Goal: Task Accomplishment & Management: Complete application form

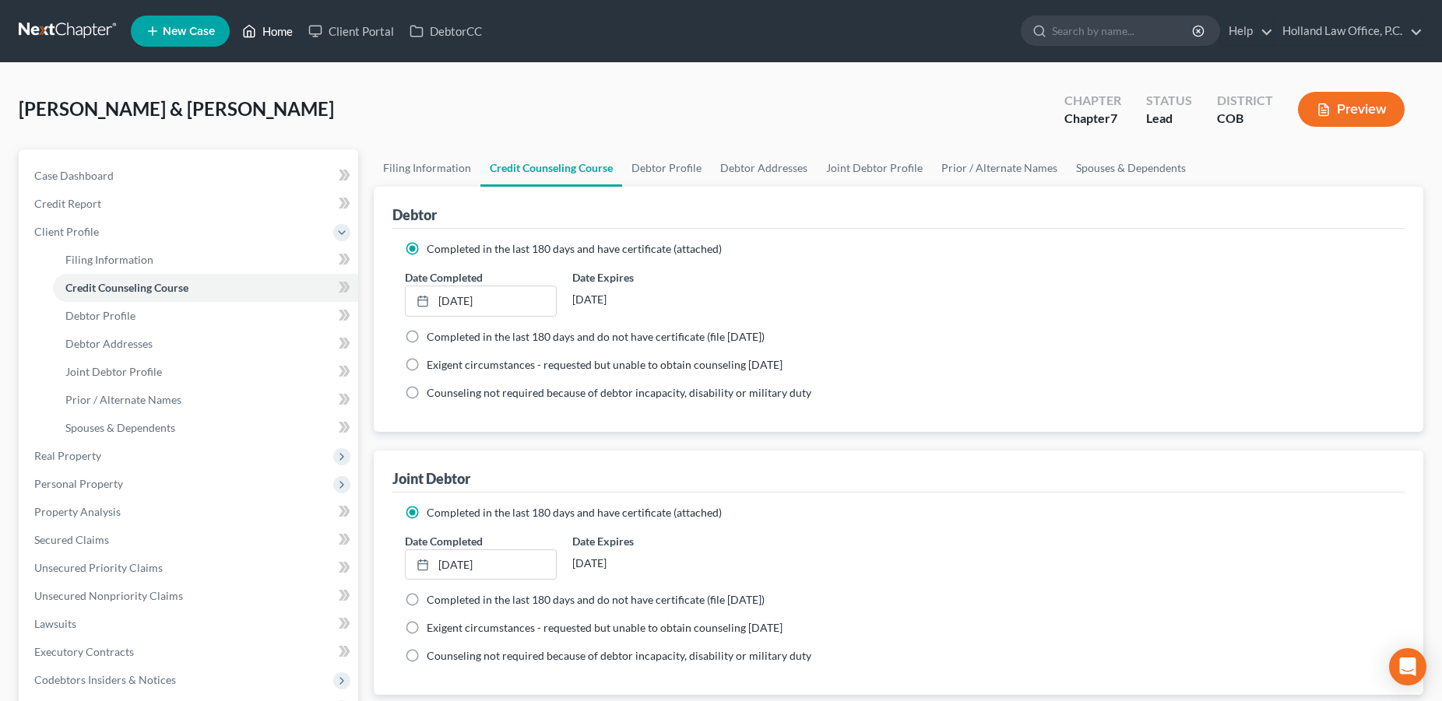
click at [272, 33] on link "Home" at bounding box center [267, 31] width 66 height 28
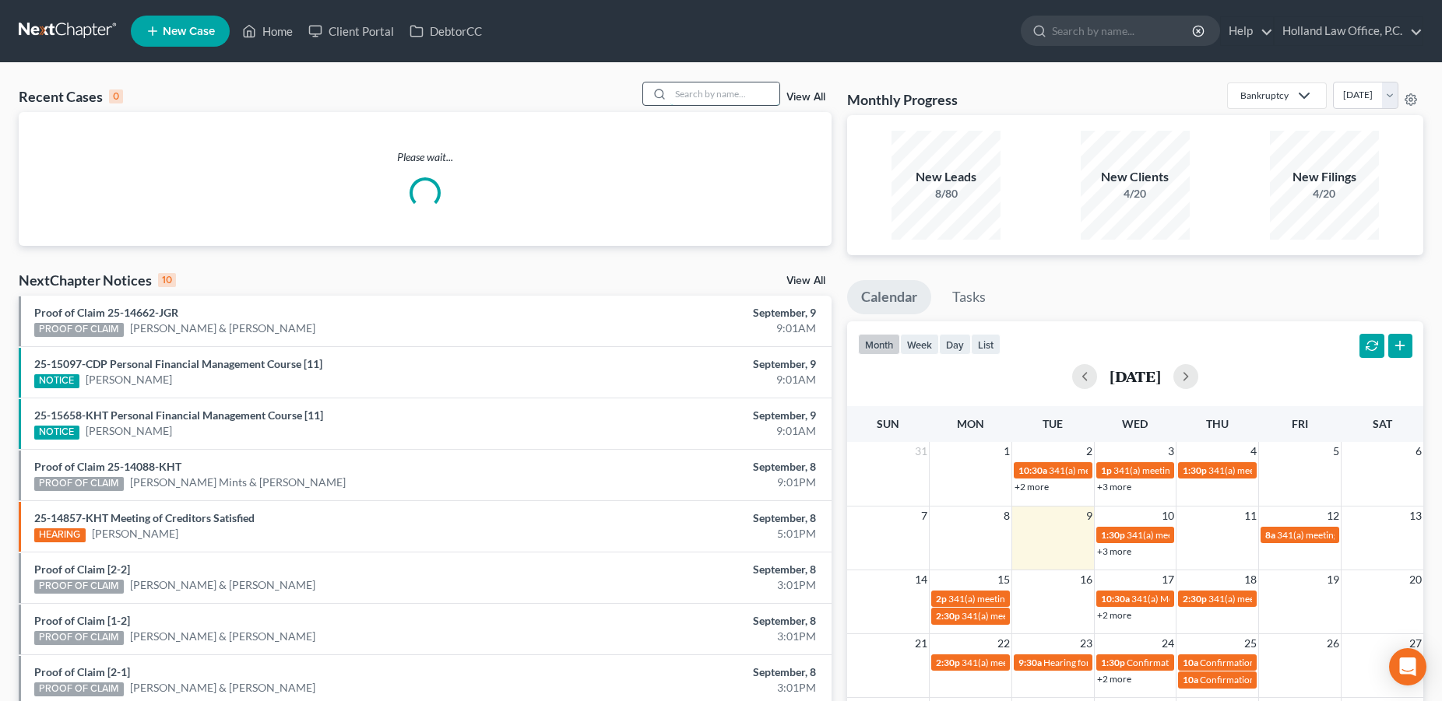
click at [707, 96] on input "search" at bounding box center [724, 94] width 109 height 23
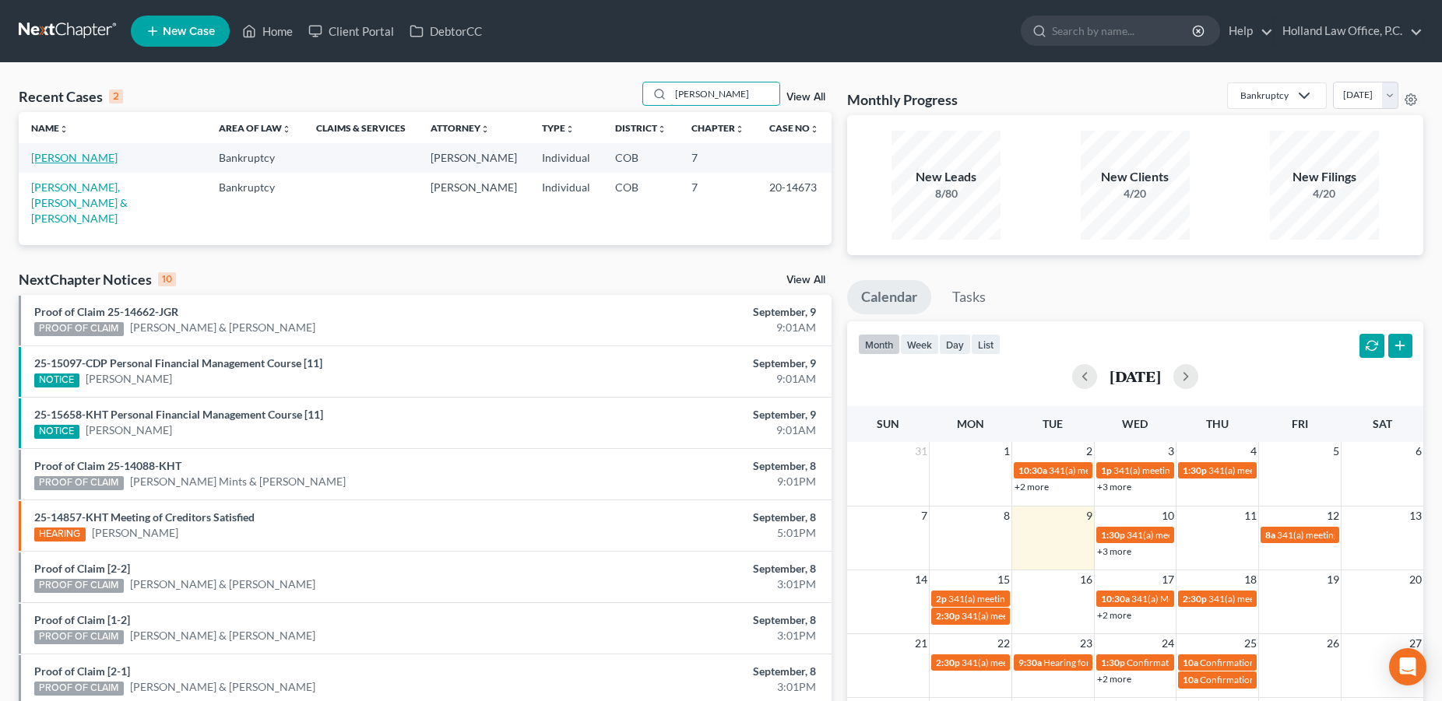
type input "[PERSON_NAME]"
click at [51, 164] on link "[PERSON_NAME]" at bounding box center [74, 157] width 86 height 13
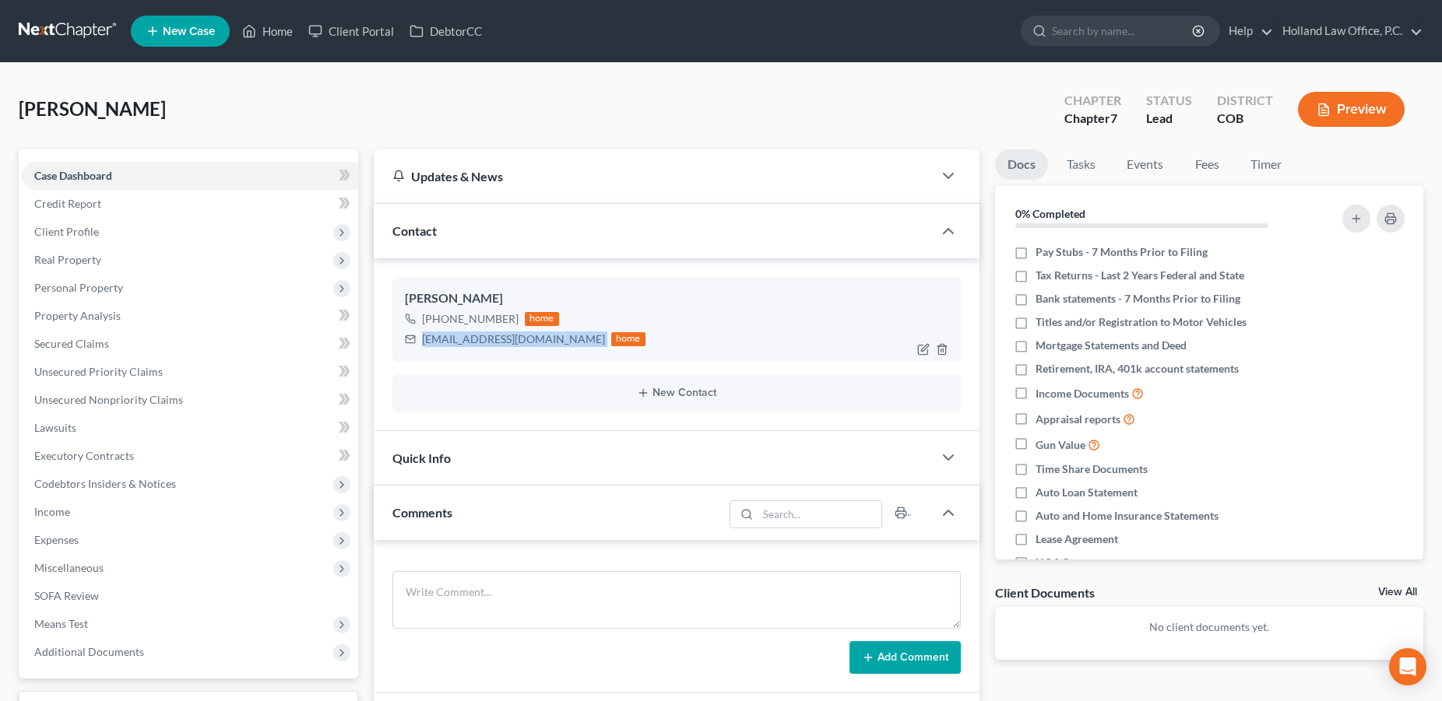
drag, startPoint x: 552, startPoint y: 342, endPoint x: 419, endPoint y: 348, distance: 133.3
click at [419, 348] on div "[EMAIL_ADDRESS][DOMAIN_NAME] home" at bounding box center [525, 339] width 241 height 20
copy div "[EMAIL_ADDRESS][DOMAIN_NAME]"
drag, startPoint x: 262, startPoint y: 29, endPoint x: 332, endPoint y: 2, distance: 75.2
click at [262, 29] on link "Home" at bounding box center [267, 31] width 66 height 28
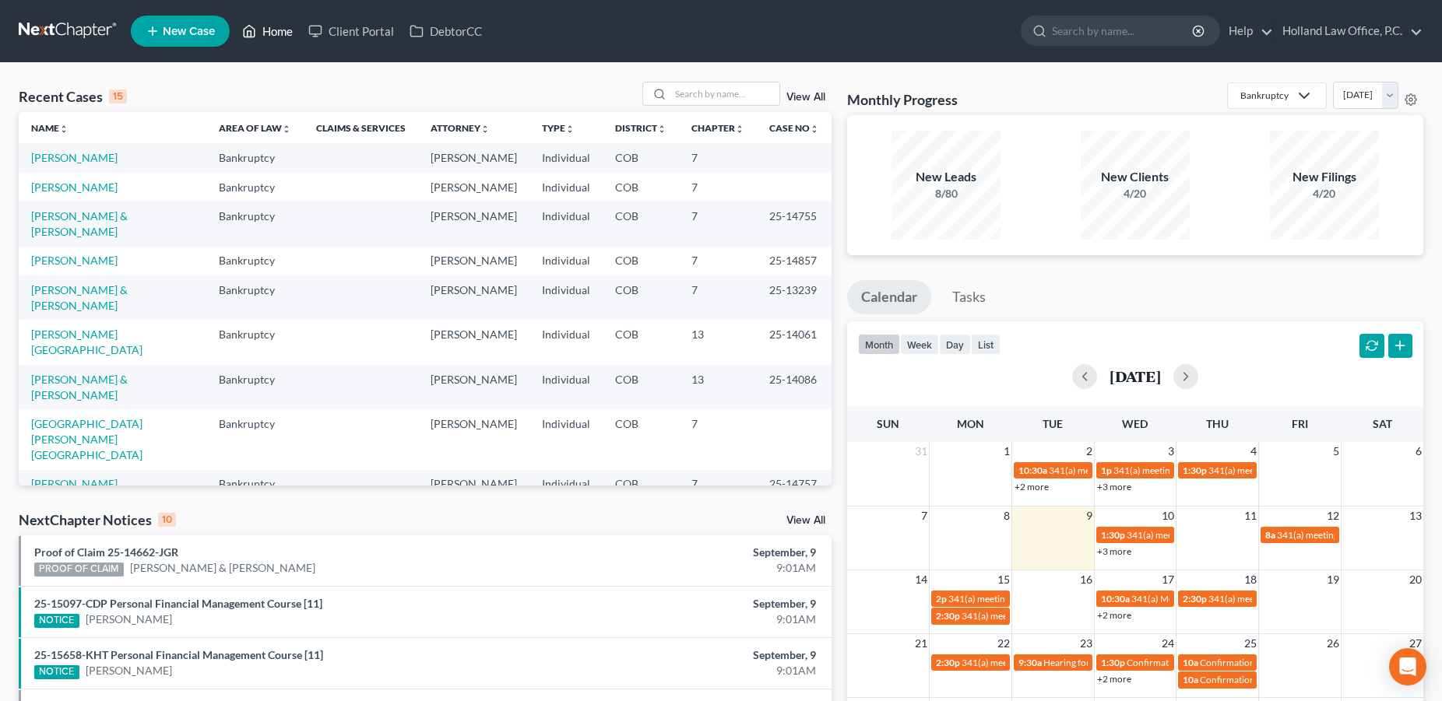
click at [282, 30] on link "Home" at bounding box center [267, 31] width 66 height 28
click at [687, 96] on input "search" at bounding box center [724, 94] width 109 height 23
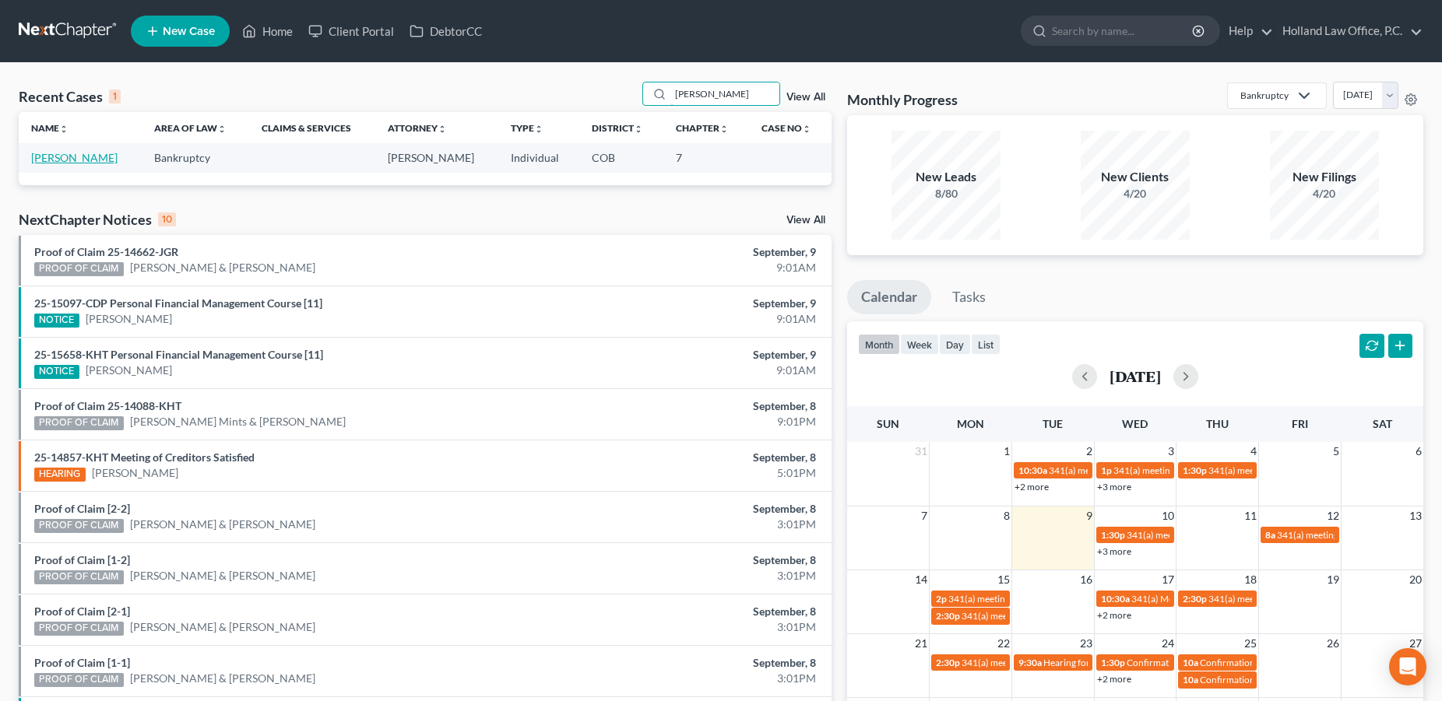
type input "[PERSON_NAME]"
click at [68, 161] on link "[PERSON_NAME]" at bounding box center [74, 157] width 86 height 13
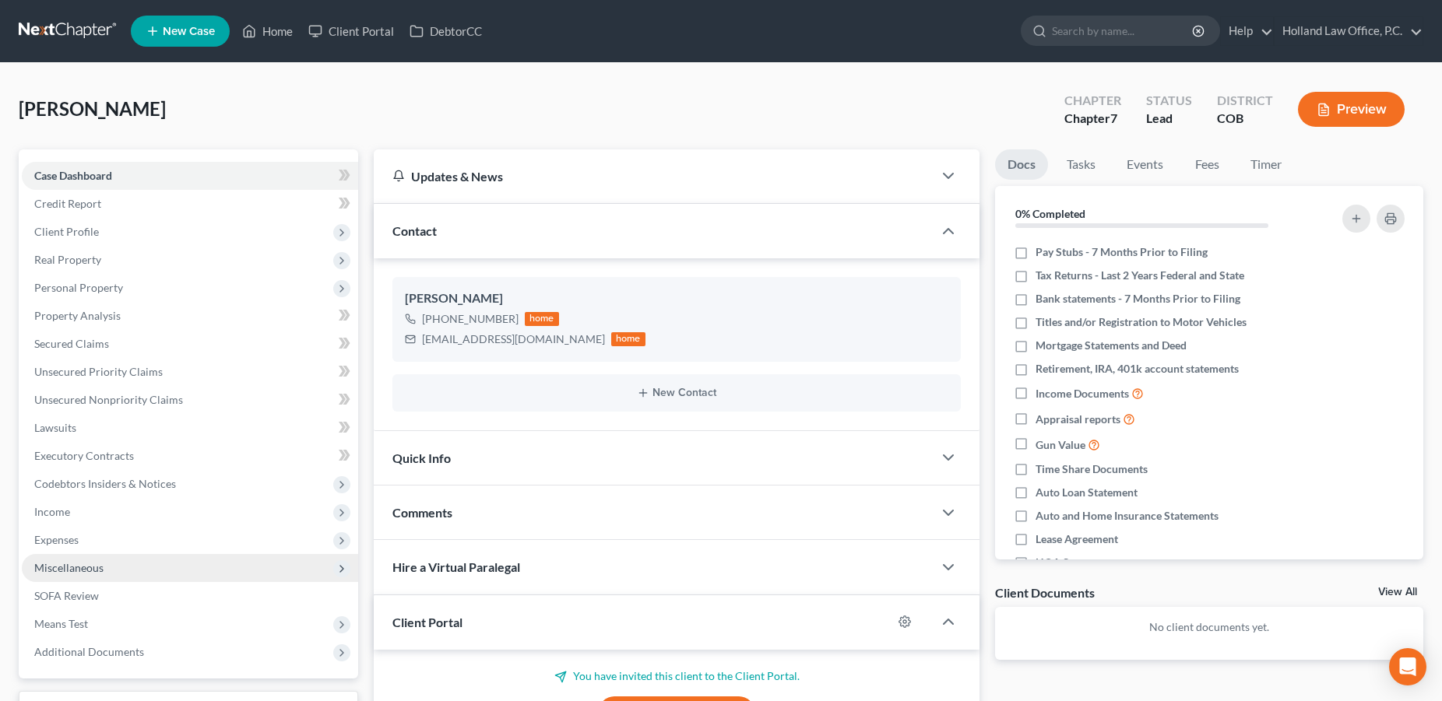
click at [76, 564] on span "Miscellaneous" at bounding box center [68, 567] width 69 height 13
click at [203, 602] on span "Attorney / Credit Counseling Fees" at bounding box center [147, 595] width 164 height 13
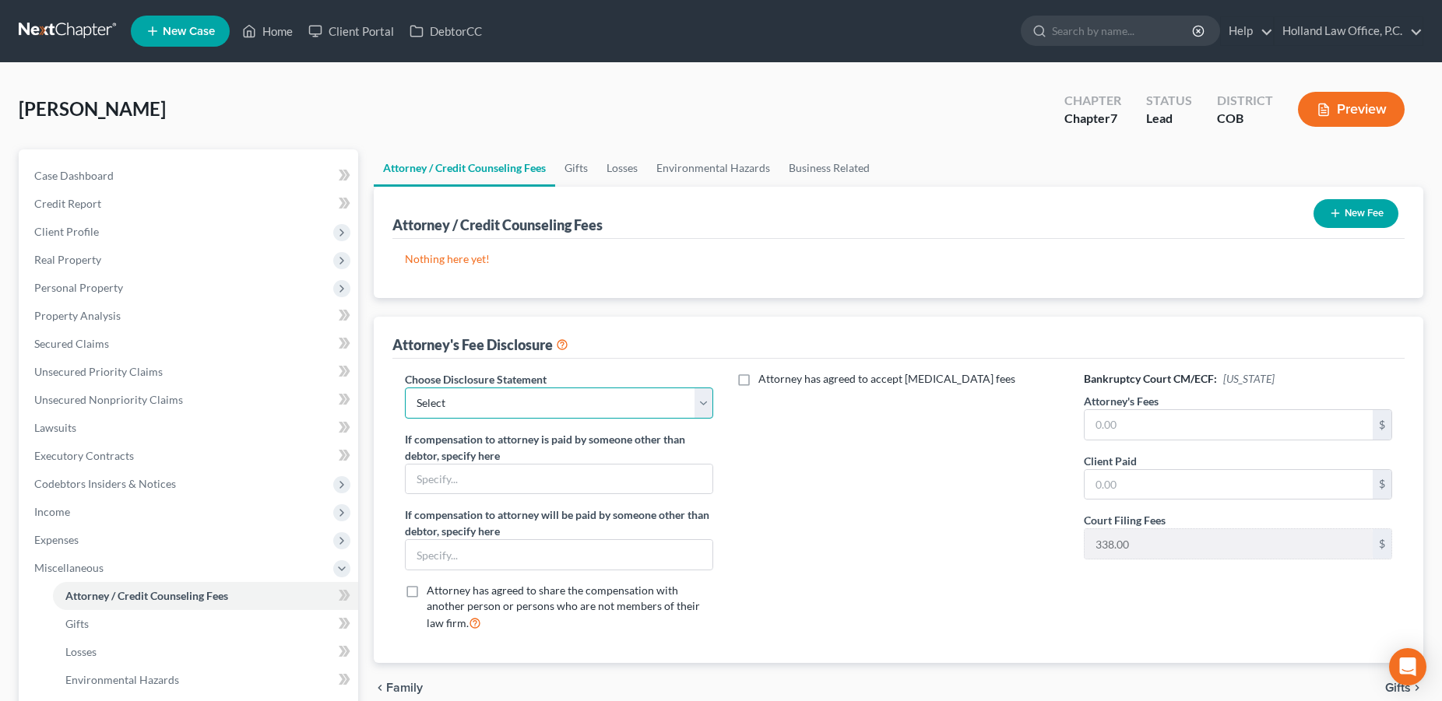
click at [405, 388] on select "Select Disclosure" at bounding box center [559, 403] width 308 height 31
select select "0"
click option "Disclosure" at bounding box center [0, 0] width 0 height 0
click at [1291, 428] on input "text" at bounding box center [1228, 425] width 288 height 30
click at [1346, 210] on button "New Fee" at bounding box center [1355, 213] width 85 height 29
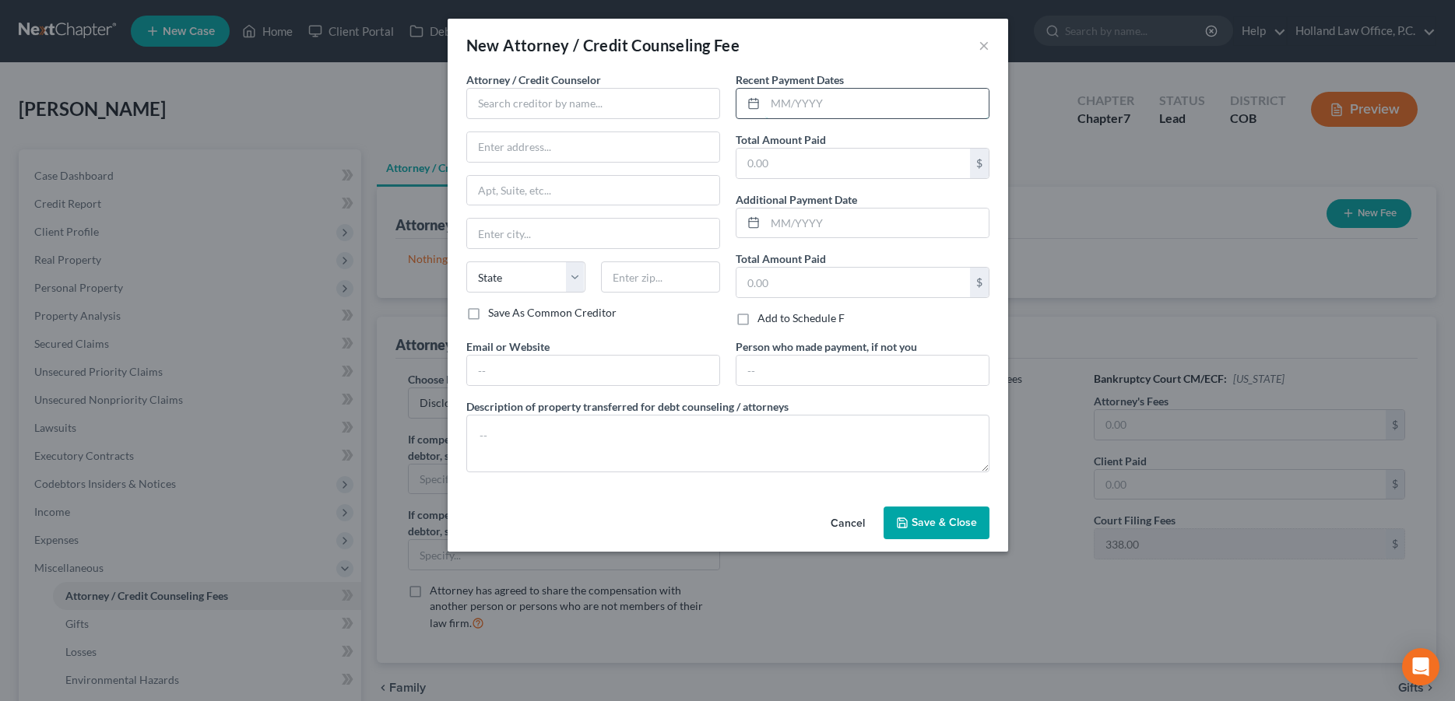
click at [792, 97] on input "text" at bounding box center [876, 104] width 223 height 30
type input "[DATE]"
click at [827, 151] on input "text" at bounding box center [853, 164] width 234 height 30
type input "7,500.00"
click at [516, 103] on input "text" at bounding box center [593, 103] width 254 height 31
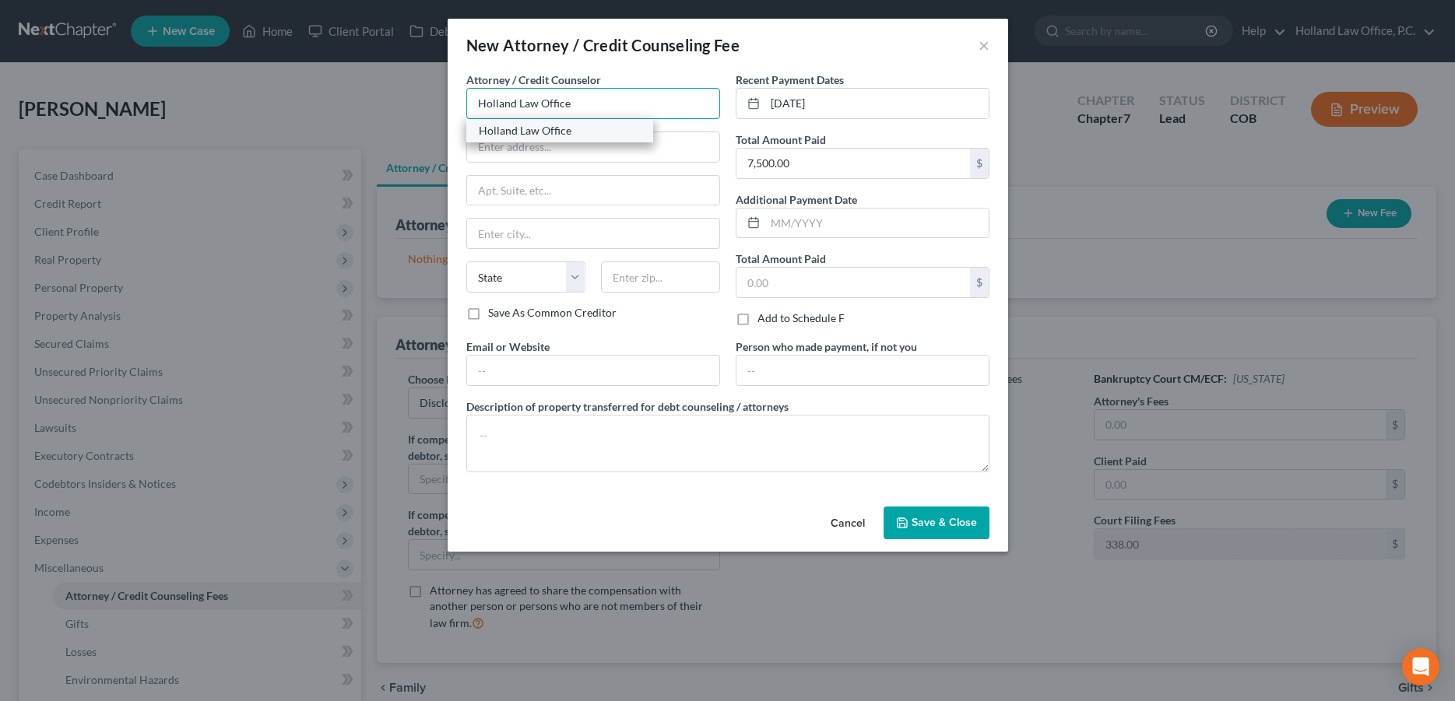
type input "Holland Law Office"
click at [536, 125] on div "Holland Law Office" at bounding box center [560, 131] width 162 height 16
type input "[STREET_ADDRESS][PERSON_NAME]"
type input "Loveland"
select select "5"
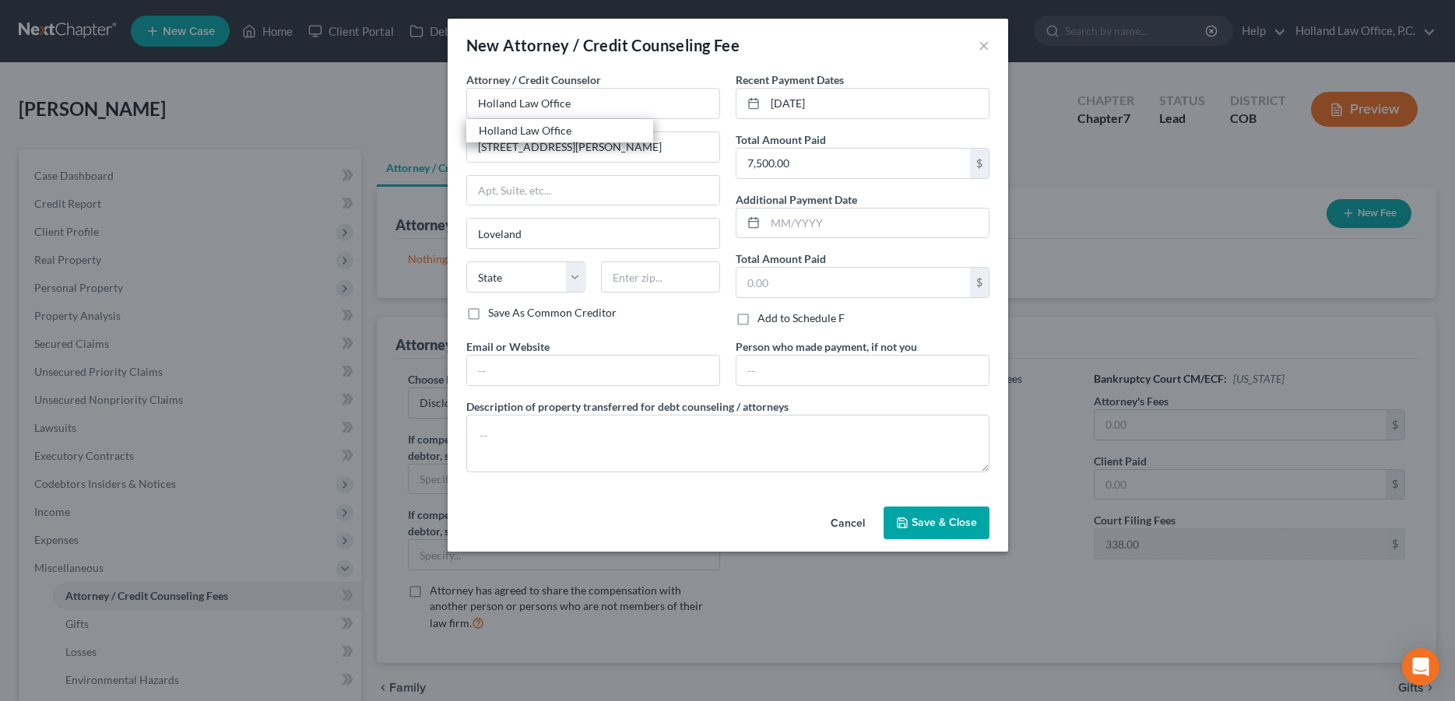
type input "80538"
click at [940, 517] on span "Save & Close" at bounding box center [944, 522] width 65 height 13
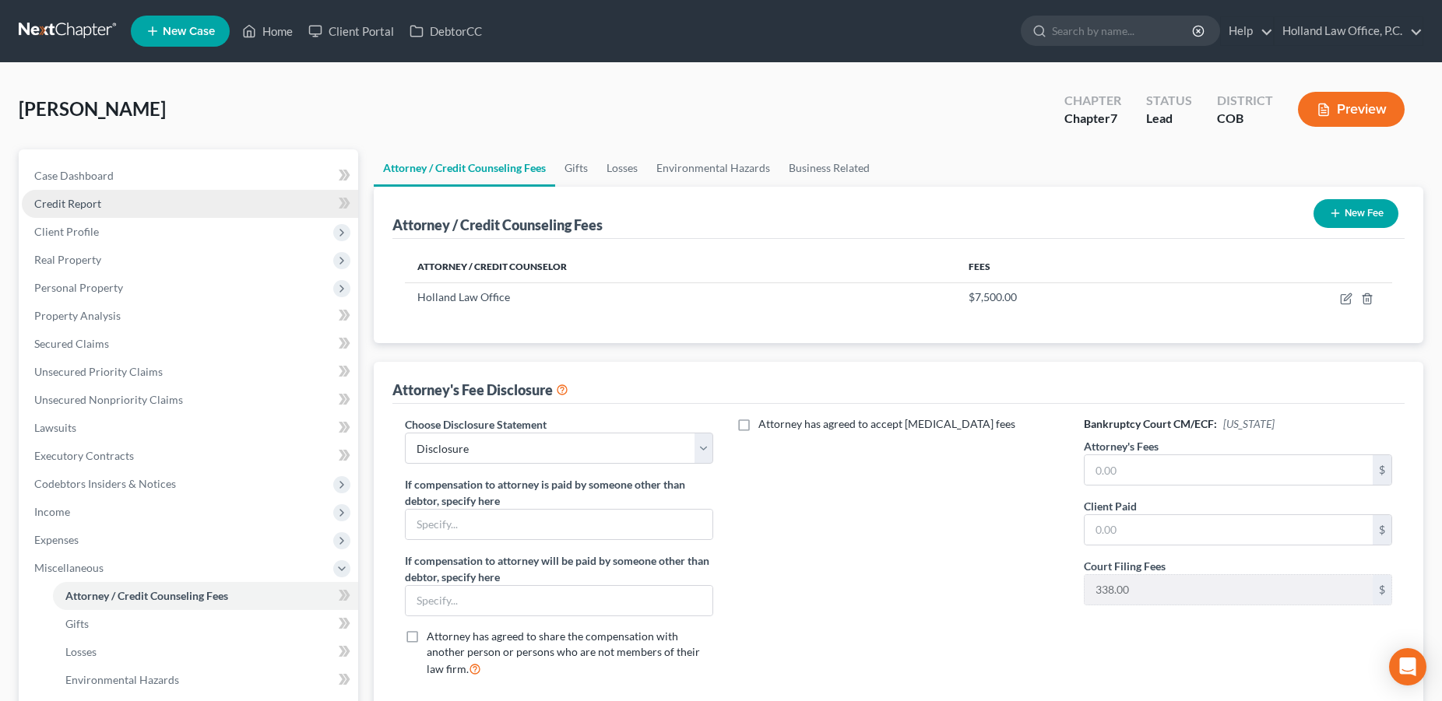
click at [96, 209] on span "Credit Report" at bounding box center [67, 203] width 67 height 13
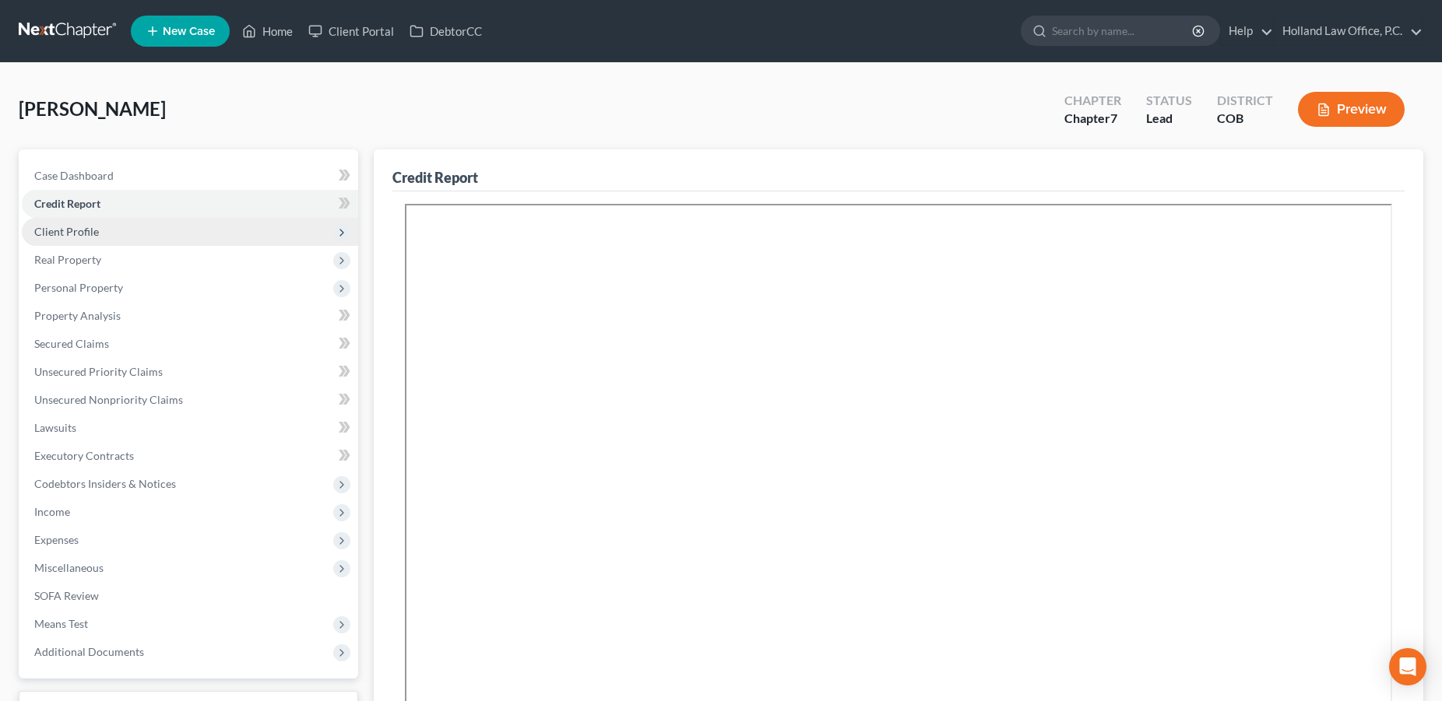
click at [80, 228] on span "Client Profile" at bounding box center [66, 231] width 65 height 13
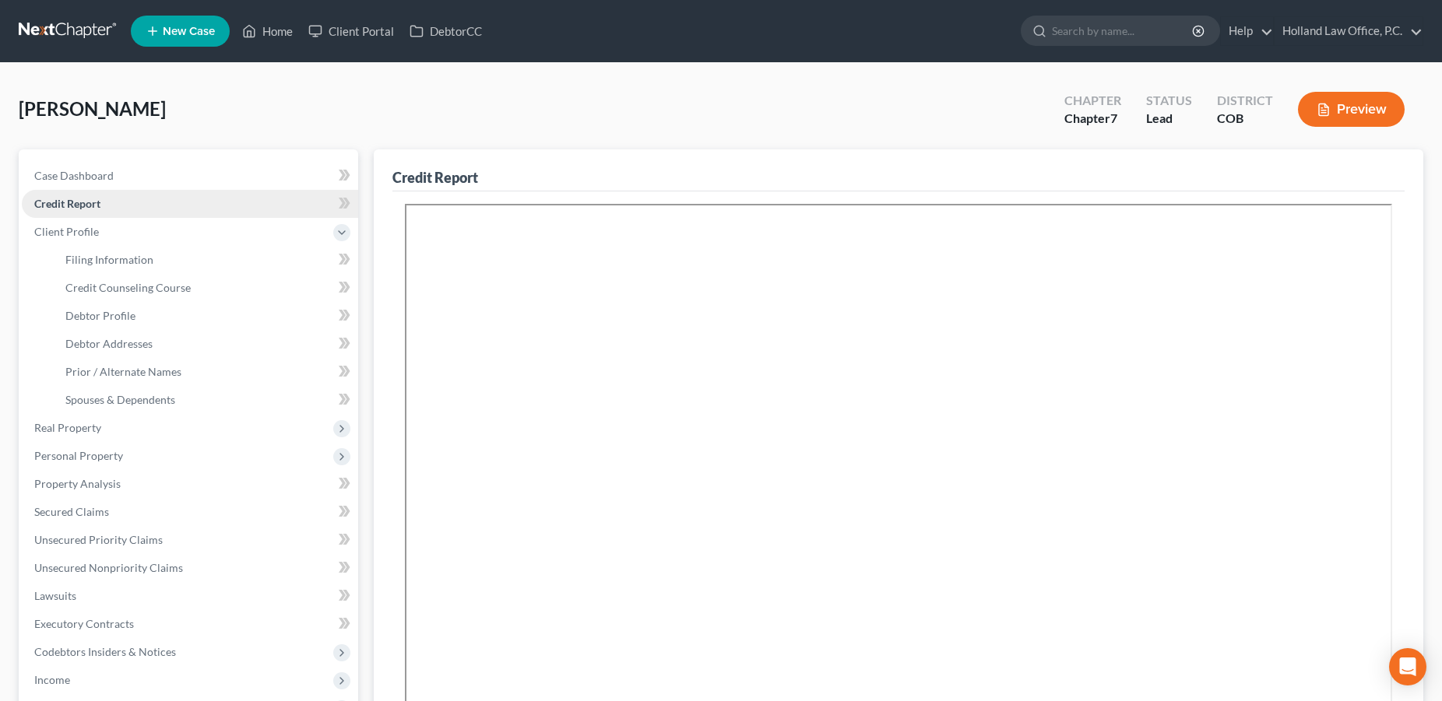
click at [86, 202] on span "Credit Report" at bounding box center [67, 203] width 66 height 13
click at [109, 286] on span "Credit Counseling Course" at bounding box center [127, 287] width 125 height 13
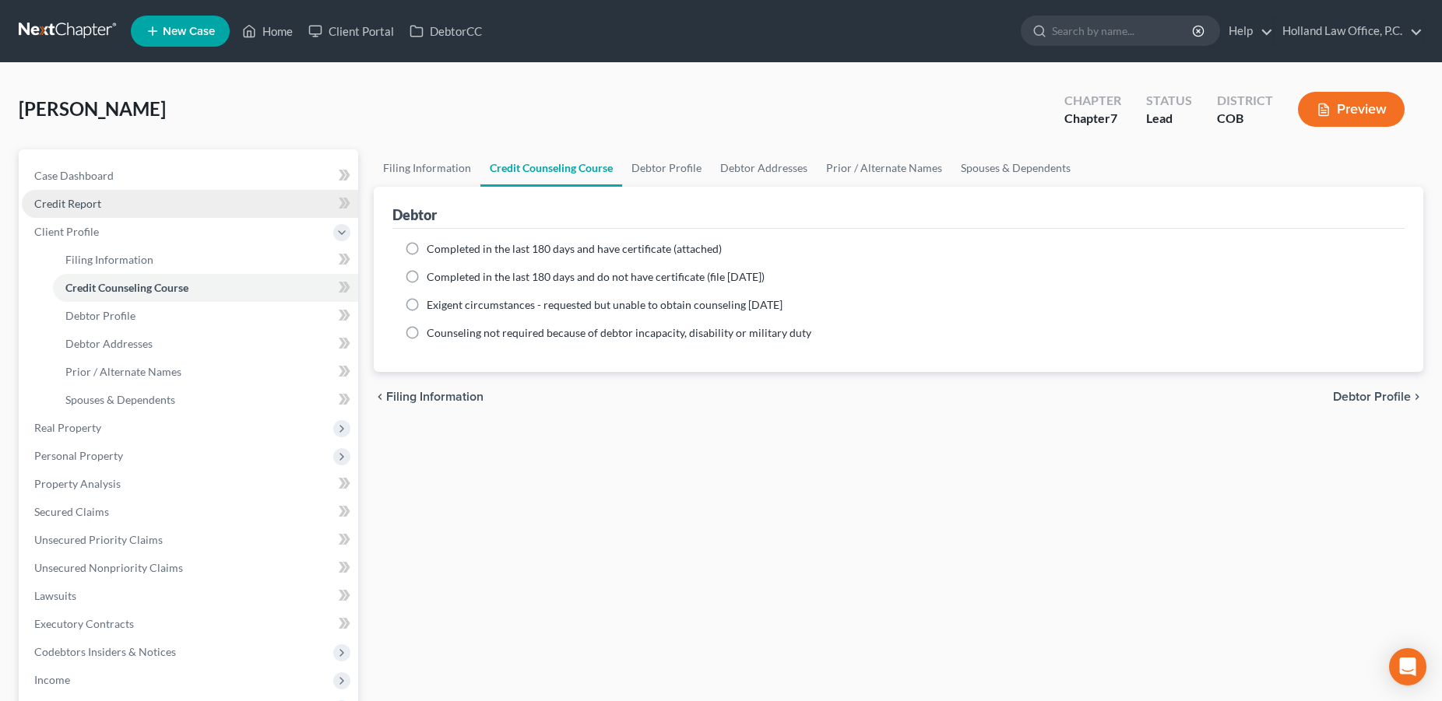
click at [70, 206] on span "Credit Report" at bounding box center [67, 203] width 67 height 13
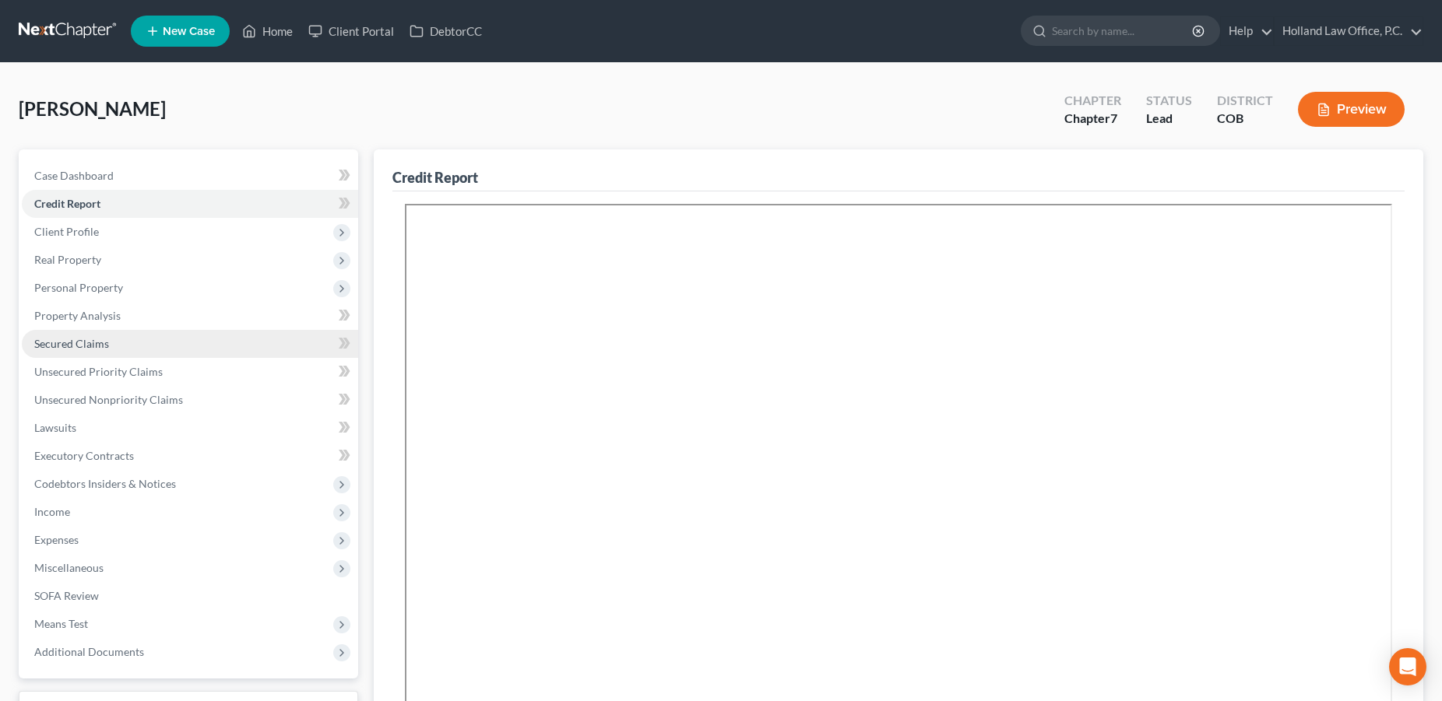
drag, startPoint x: 90, startPoint y: 345, endPoint x: 112, endPoint y: 345, distance: 22.6
click at [90, 345] on span "Secured Claims" at bounding box center [71, 343] width 75 height 13
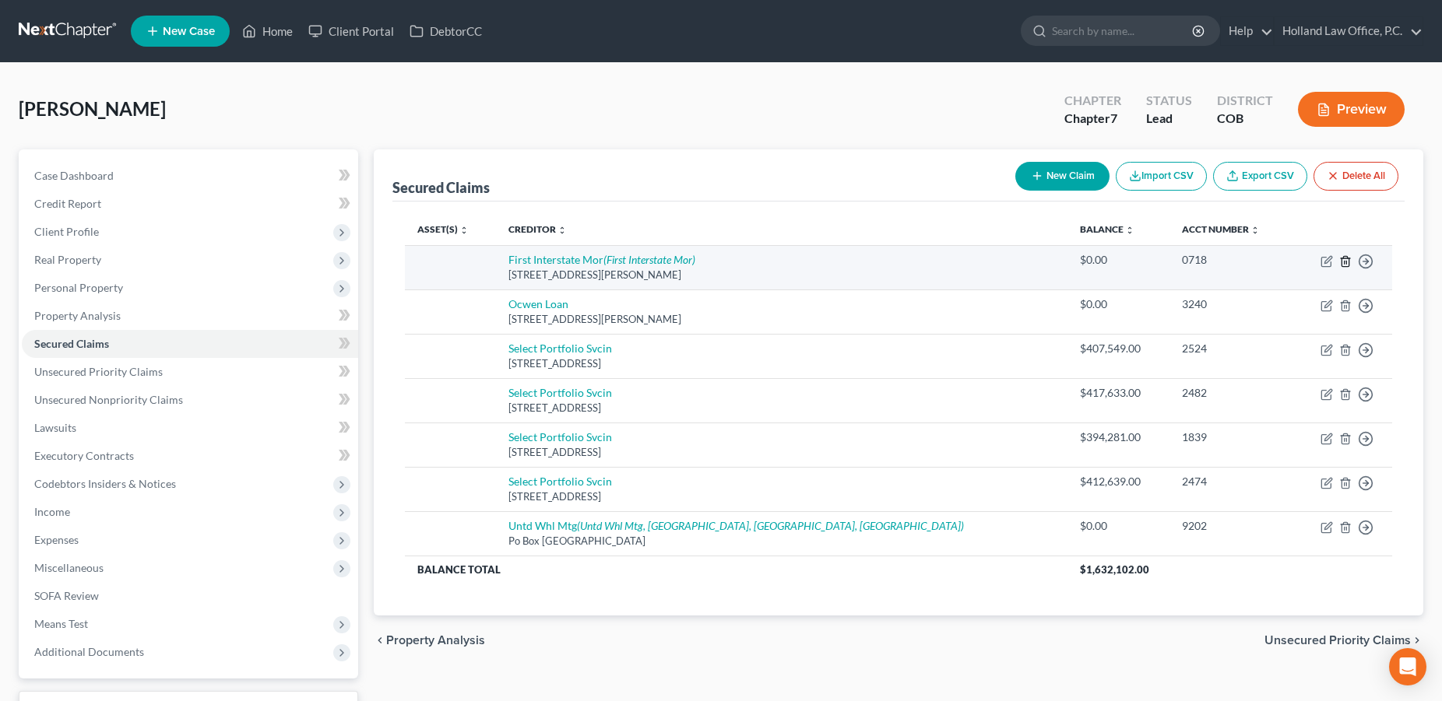
click at [1343, 263] on icon "button" at bounding box center [1345, 261] width 12 height 12
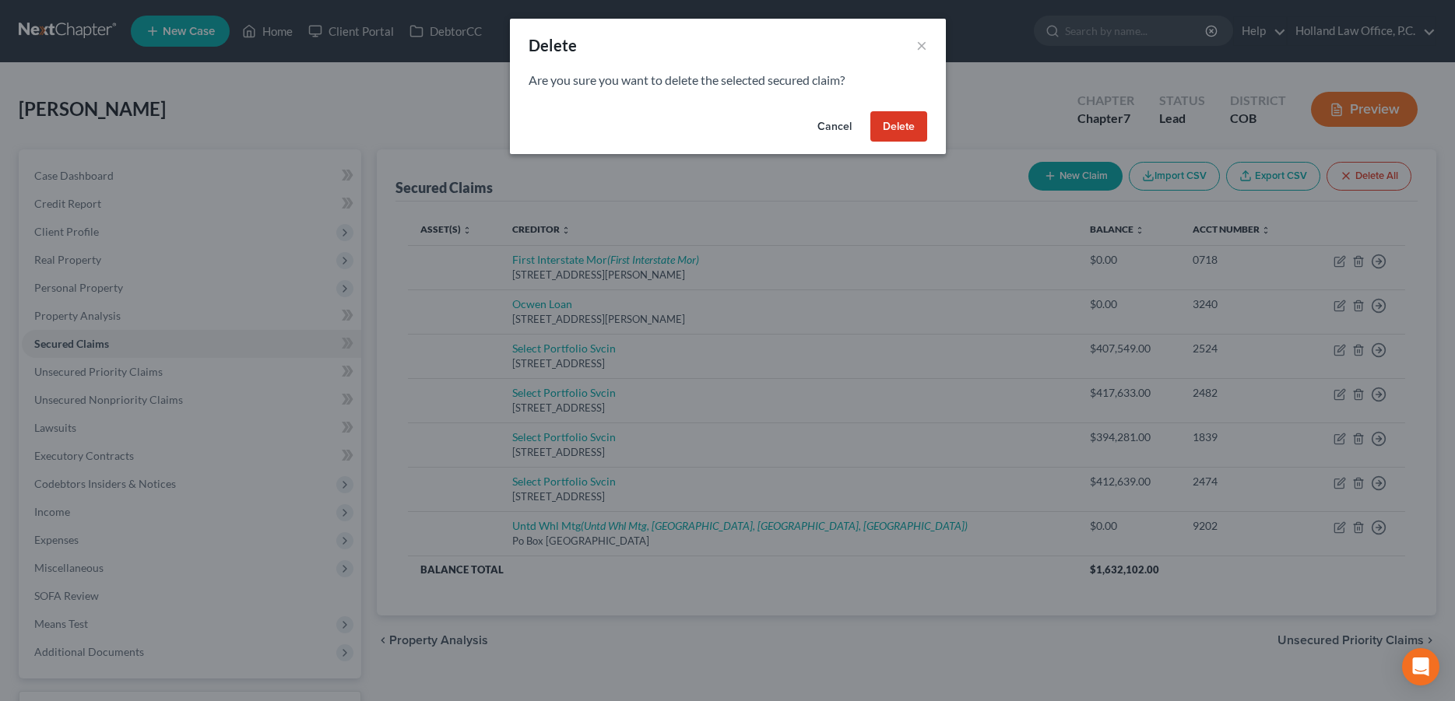
click at [902, 129] on button "Delete" at bounding box center [898, 126] width 57 height 31
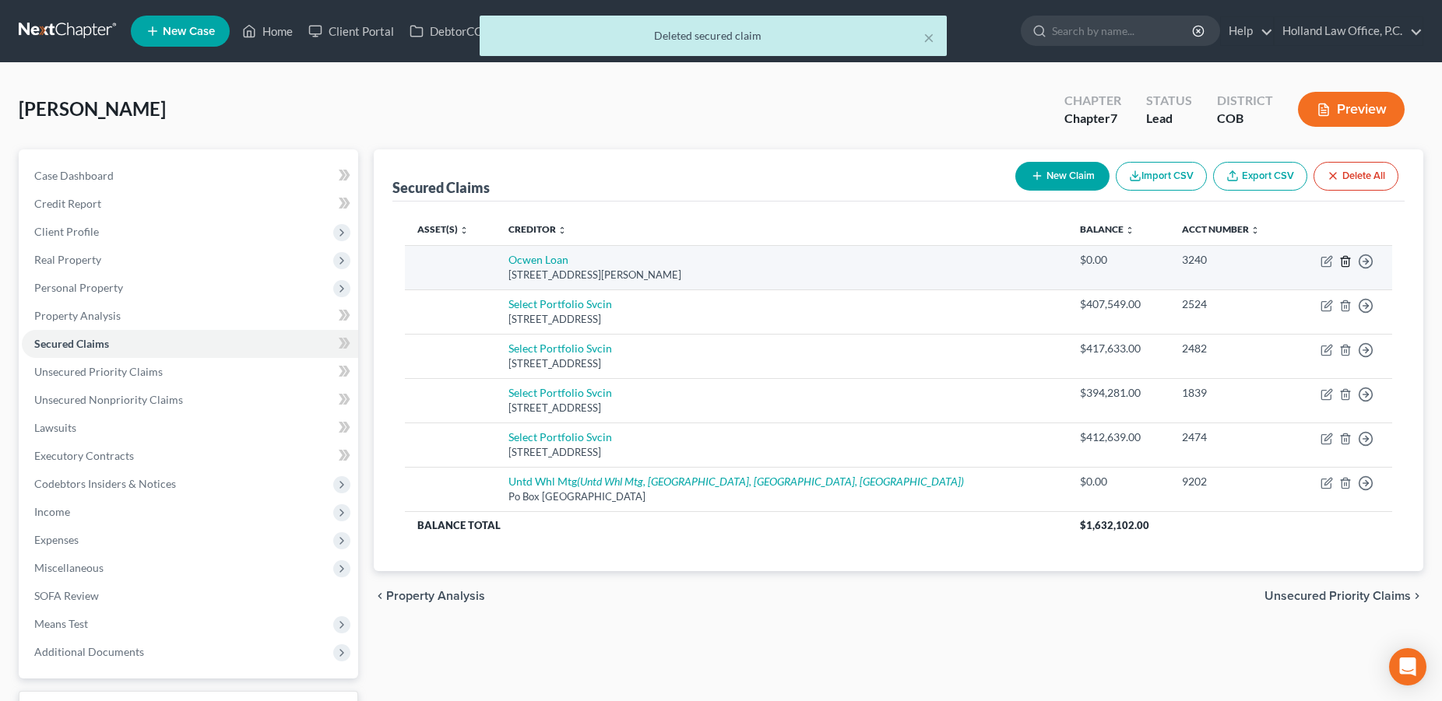
click at [1344, 258] on icon "button" at bounding box center [1344, 261] width 7 height 10
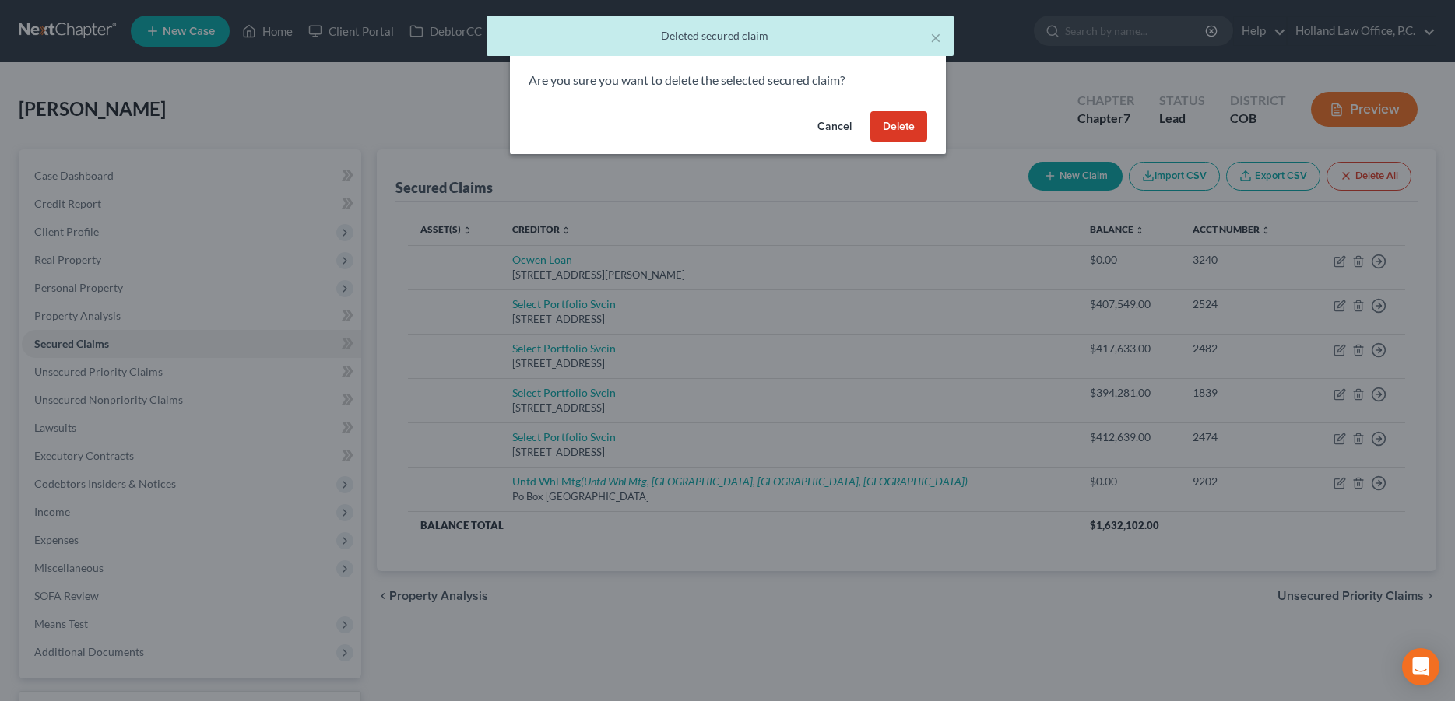
drag, startPoint x: 898, startPoint y: 128, endPoint x: 886, endPoint y: 151, distance: 25.8
click at [898, 128] on button "Delete" at bounding box center [898, 126] width 57 height 31
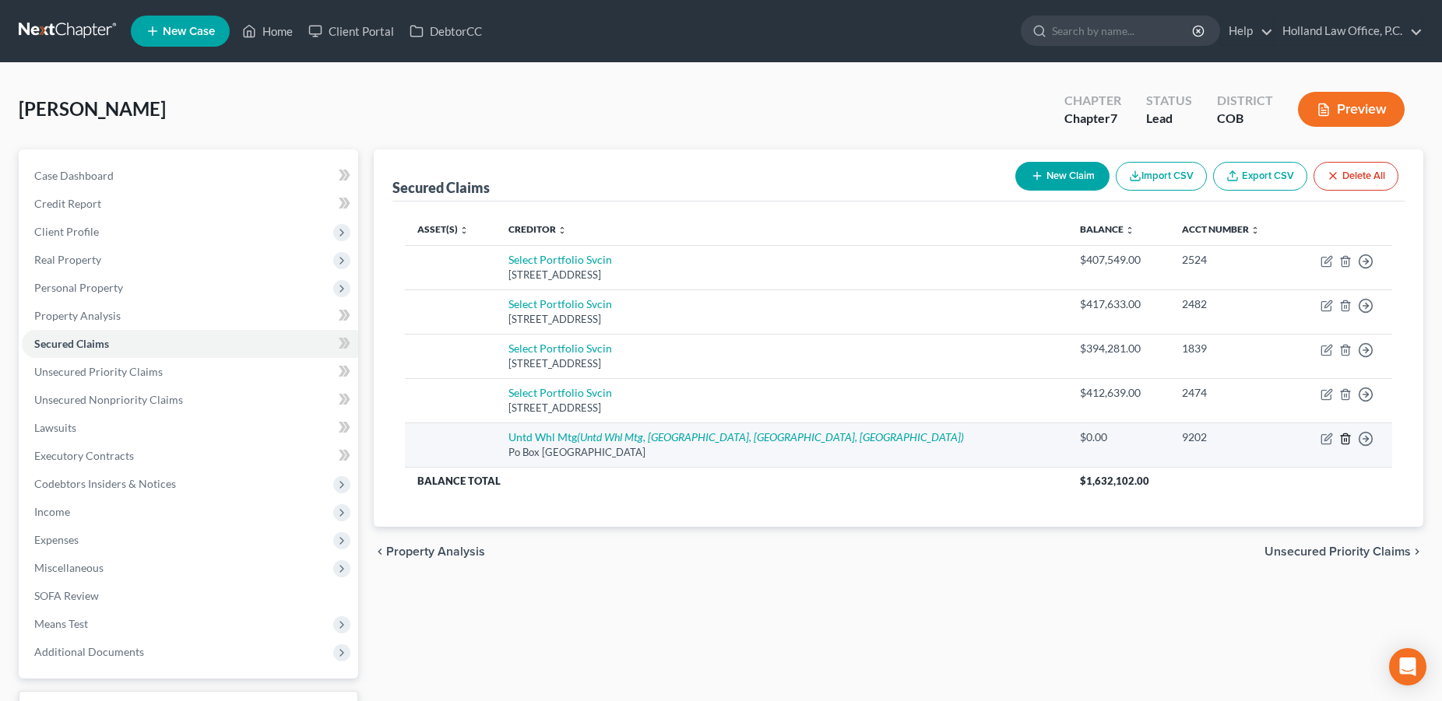
click at [1343, 440] on icon "button" at bounding box center [1345, 439] width 12 height 12
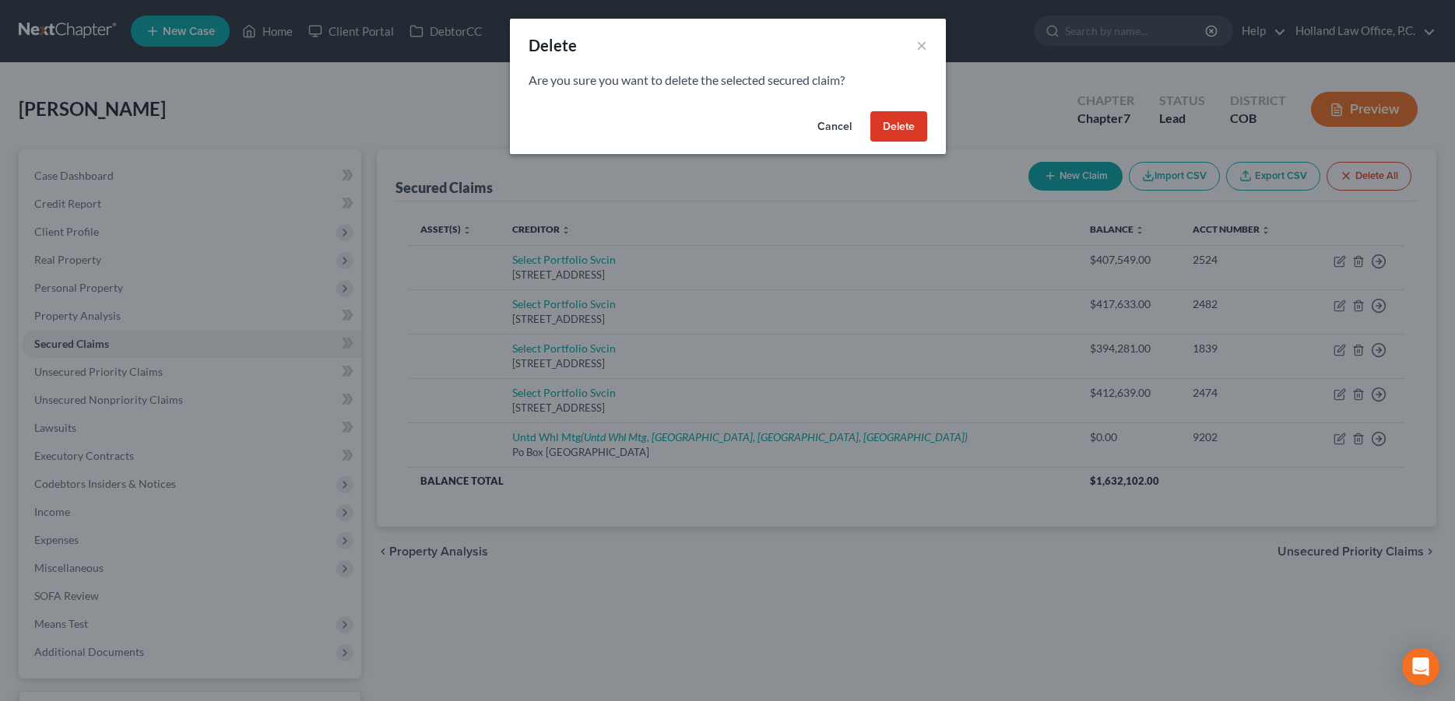
click at [891, 127] on button "Delete" at bounding box center [898, 126] width 57 height 31
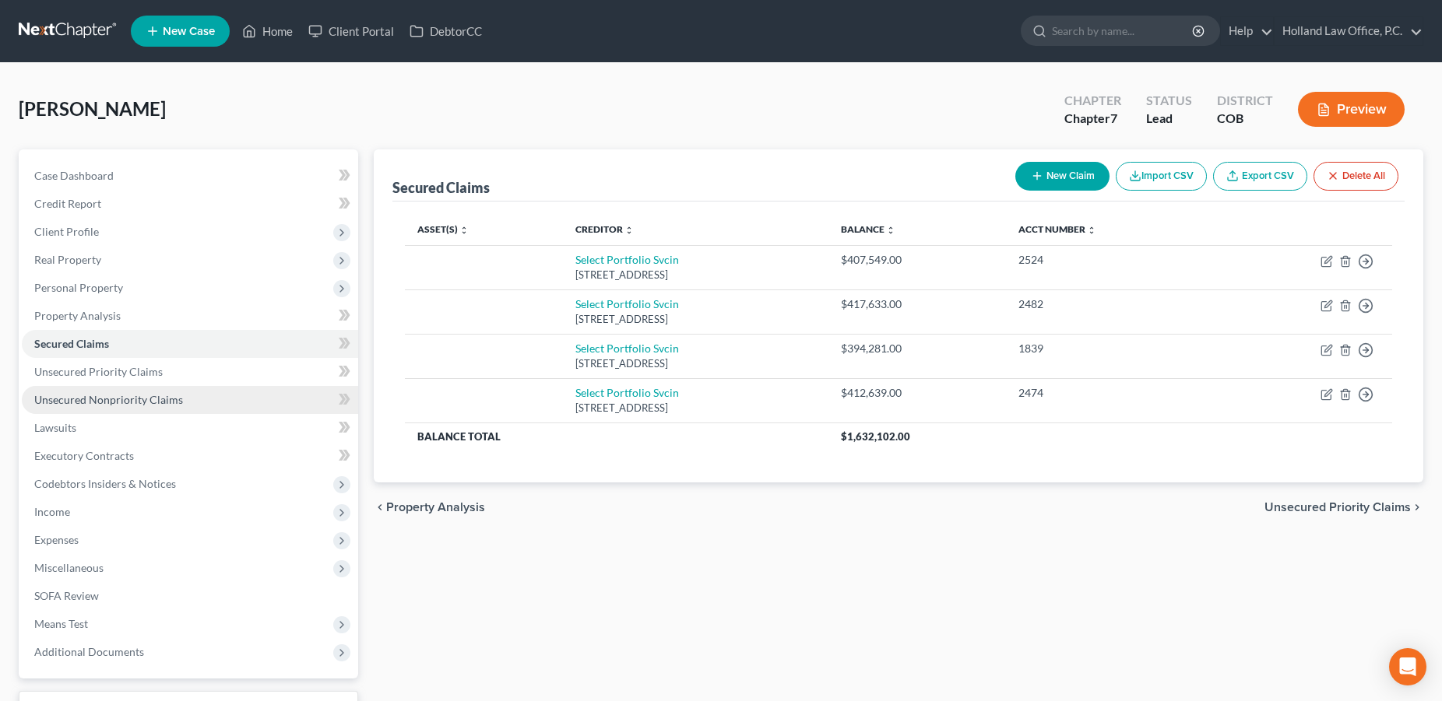
click at [139, 396] on span "Unsecured Nonpriority Claims" at bounding box center [108, 399] width 149 height 13
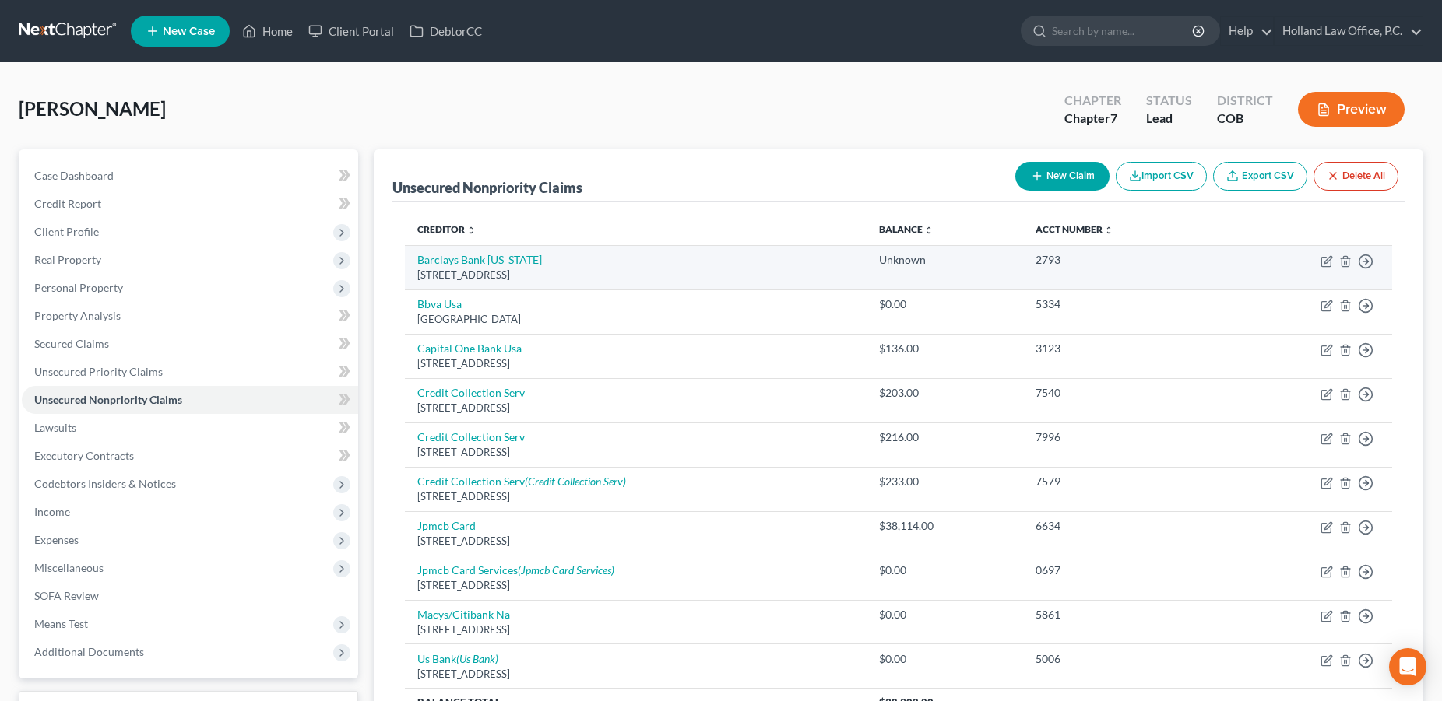
click at [427, 260] on link "Barclays Bank [US_STATE]" at bounding box center [479, 259] width 125 height 13
select select "7"
select select "0"
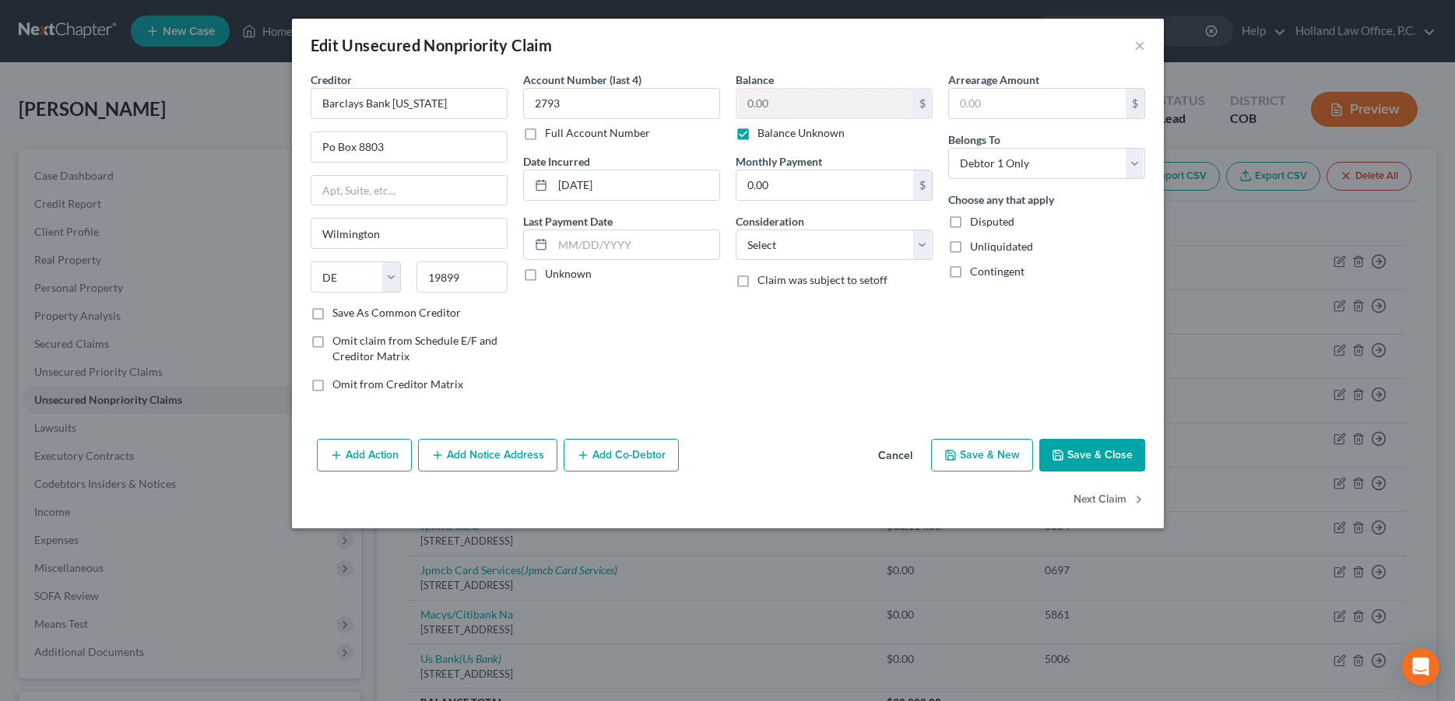
click at [1084, 451] on button "Save & Close" at bounding box center [1092, 455] width 106 height 33
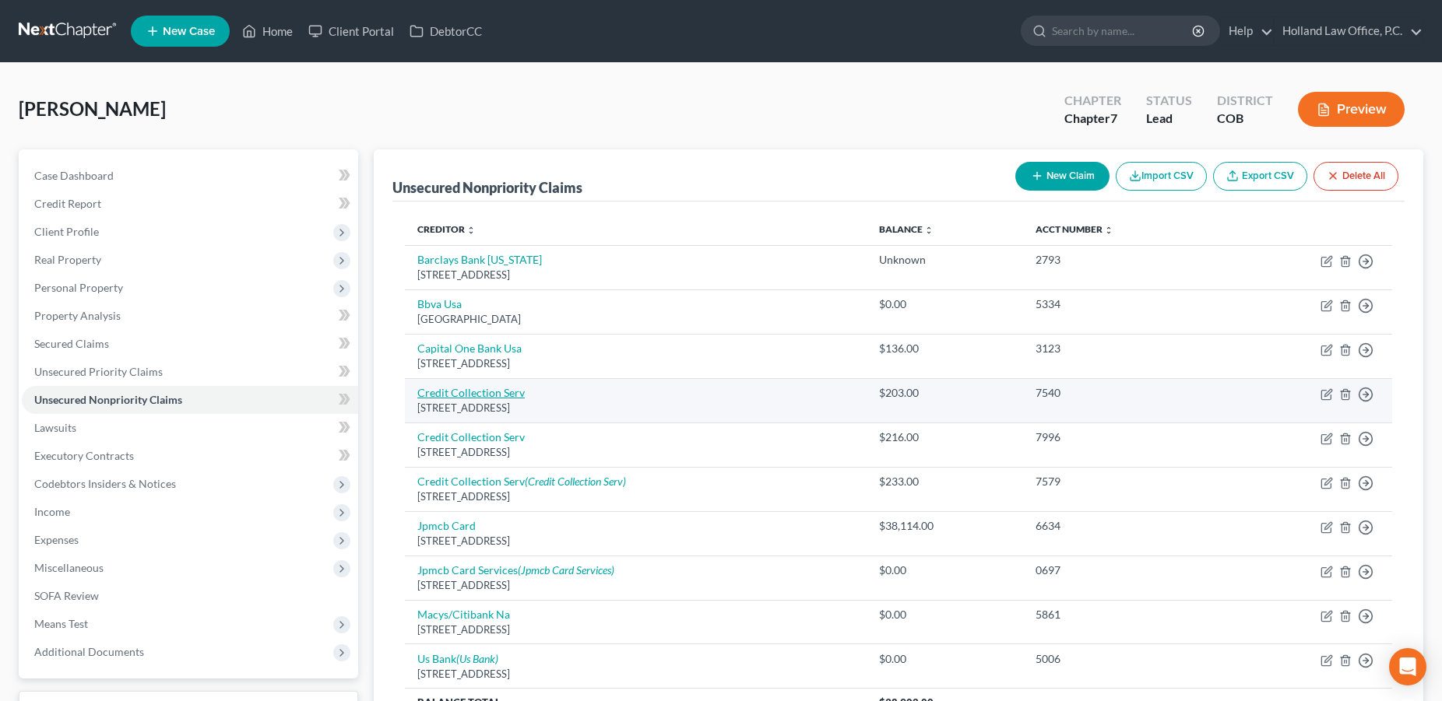
click at [447, 396] on link "Credit Collection Serv" at bounding box center [470, 392] width 107 height 13
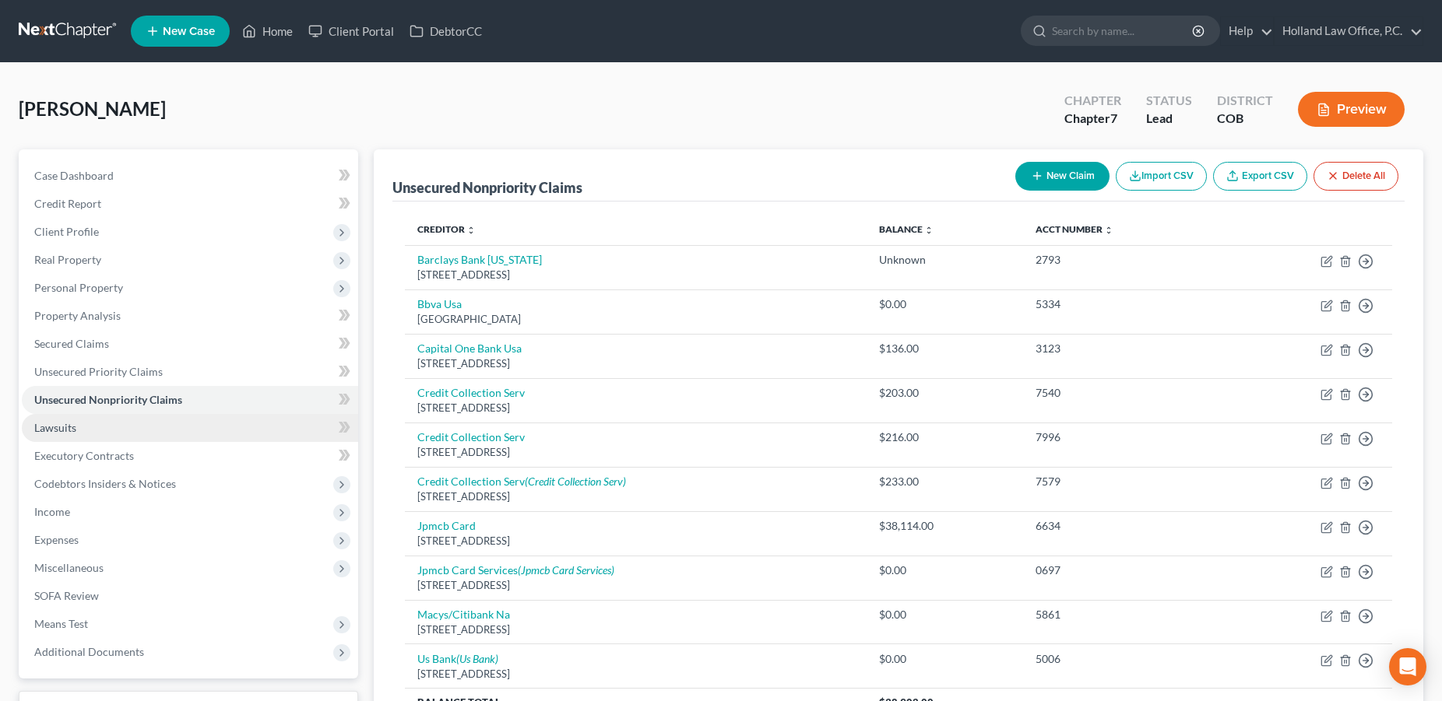
select select "22"
select select "1"
select select "0"
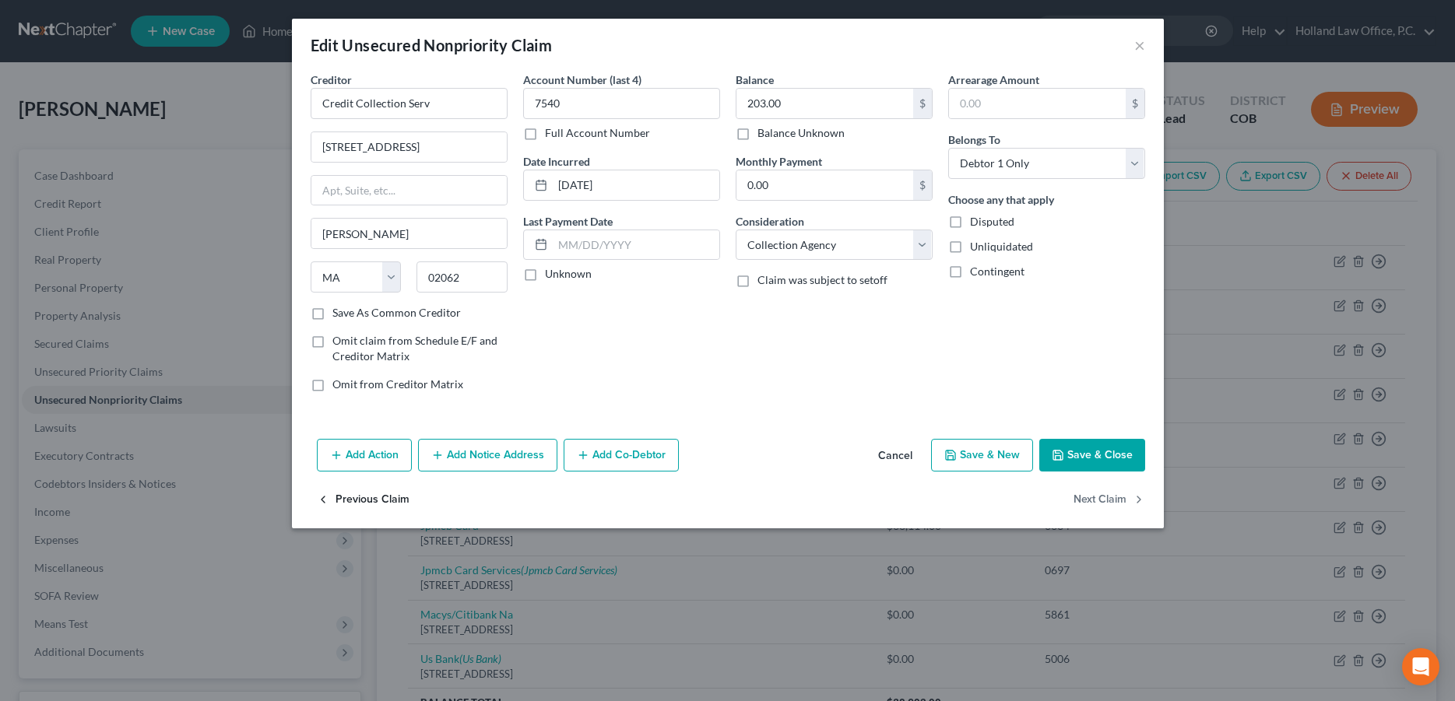
click at [458, 452] on button "Add Notice Address" at bounding box center [487, 455] width 139 height 33
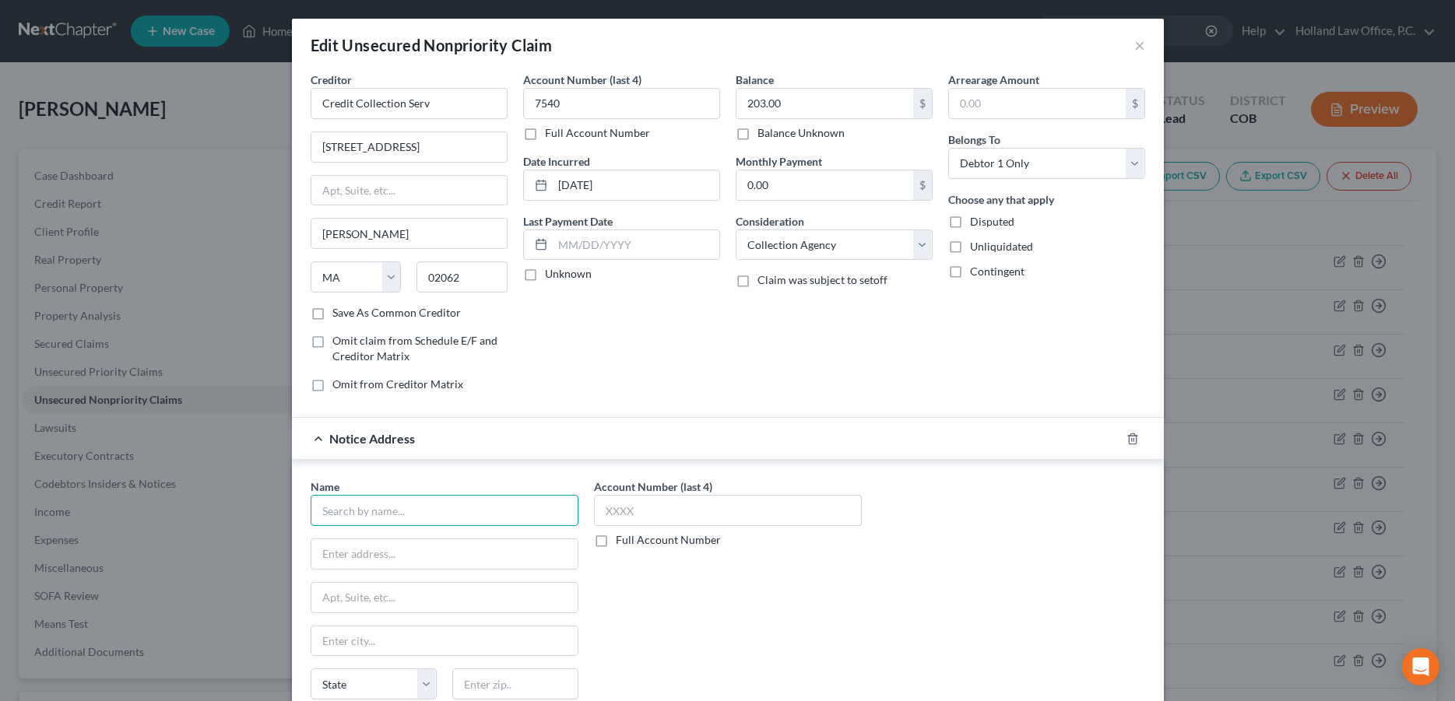
click at [360, 510] on input "text" at bounding box center [445, 510] width 268 height 31
type input "Credit Collections Services"
drag, startPoint x: 413, startPoint y: 154, endPoint x: 316, endPoint y: 150, distance: 96.6
click at [313, 150] on input "[STREET_ADDRESS]" at bounding box center [408, 147] width 195 height 30
paste input "[STREET_ADDRESS]"
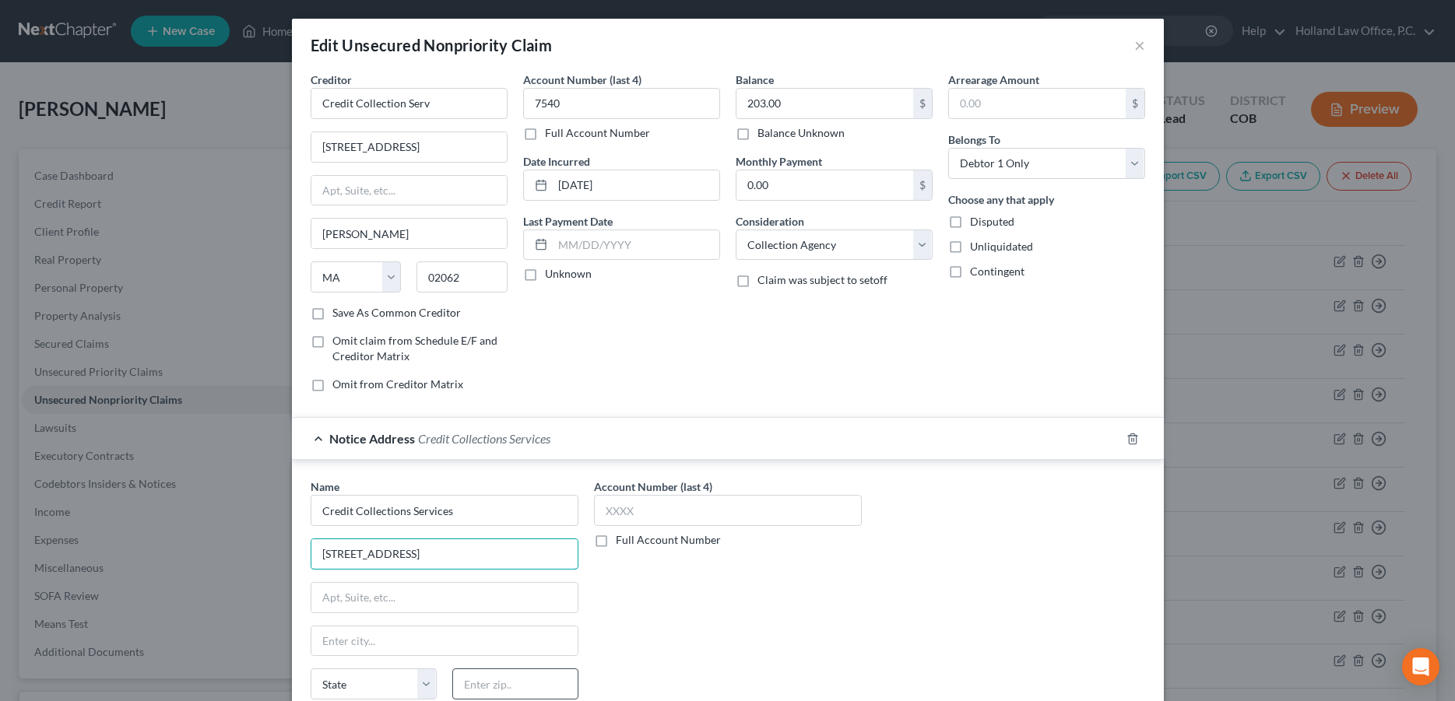
type input "[STREET_ADDRESS]"
click at [478, 683] on input "text" at bounding box center [515, 684] width 126 height 31
type input "02062"
click at [721, 631] on div "Account Number (last 4) Full Account Number" at bounding box center [727, 610] width 283 height 262
type input "[PERSON_NAME]"
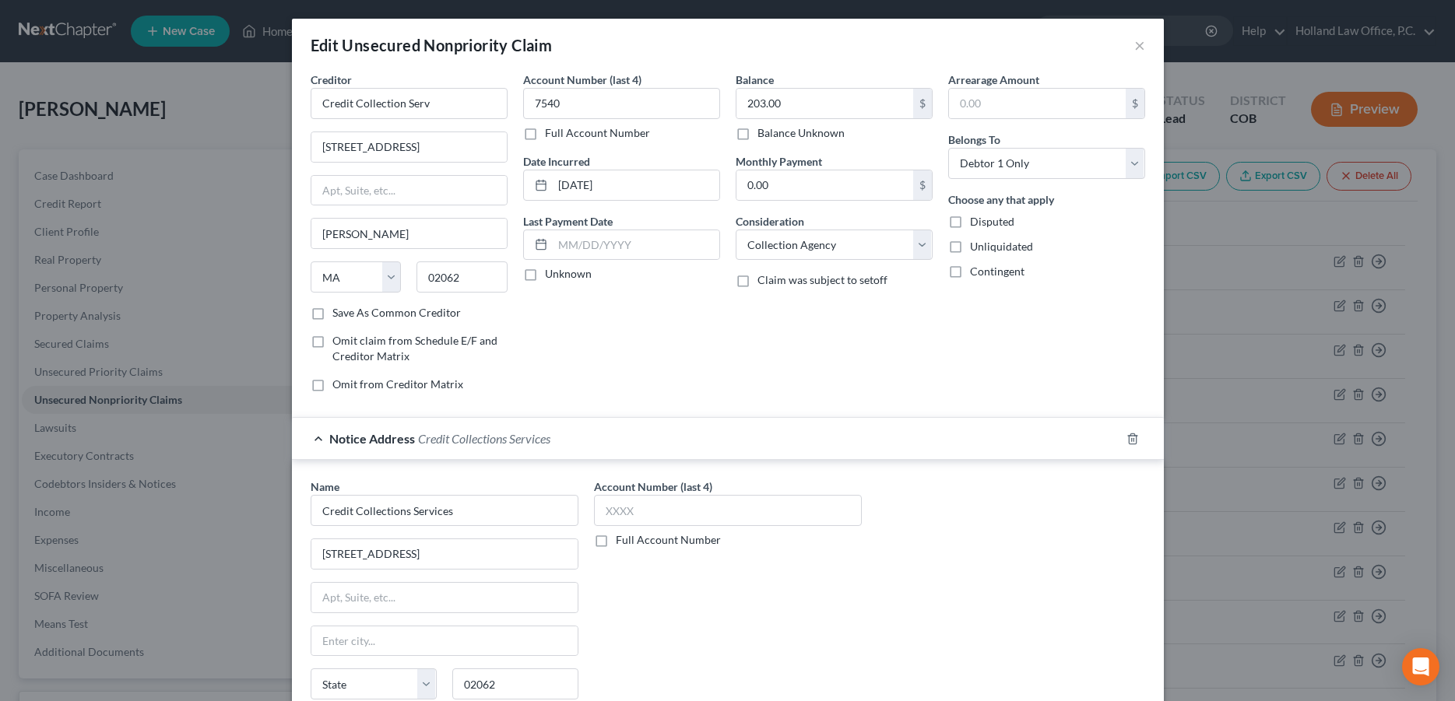
select select "22"
drag, startPoint x: 429, startPoint y: 97, endPoint x: 315, endPoint y: 104, distance: 113.9
click at [315, 104] on input "Credit Collection Serv" at bounding box center [409, 103] width 197 height 31
click at [328, 107] on input "Safco" at bounding box center [409, 103] width 197 height 31
click at [362, 135] on div "Safeco Insurance" at bounding box center [404, 131] width 162 height 16
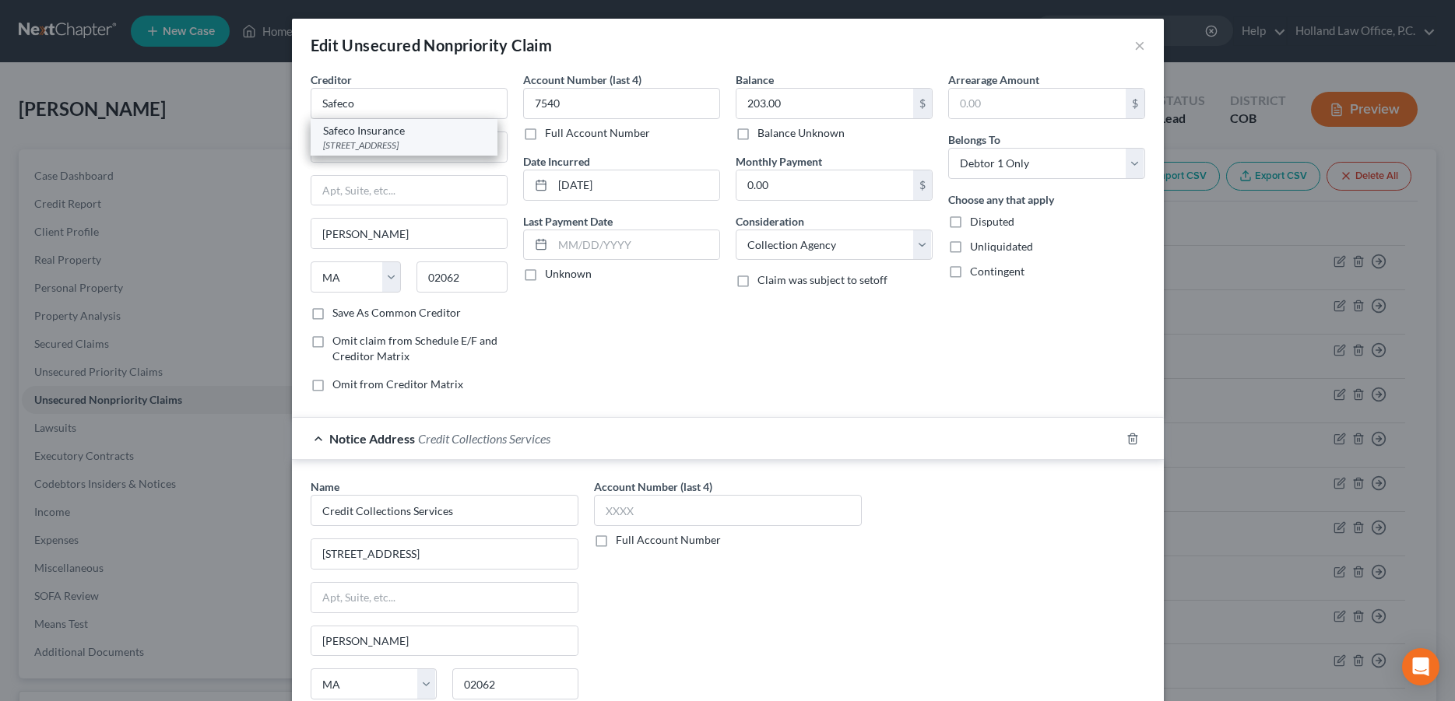
type input "Safeco Insurance"
type input "PO Box 6476"
type input "[PERSON_NAME] Stream"
select select "14"
type input "60197-6476"
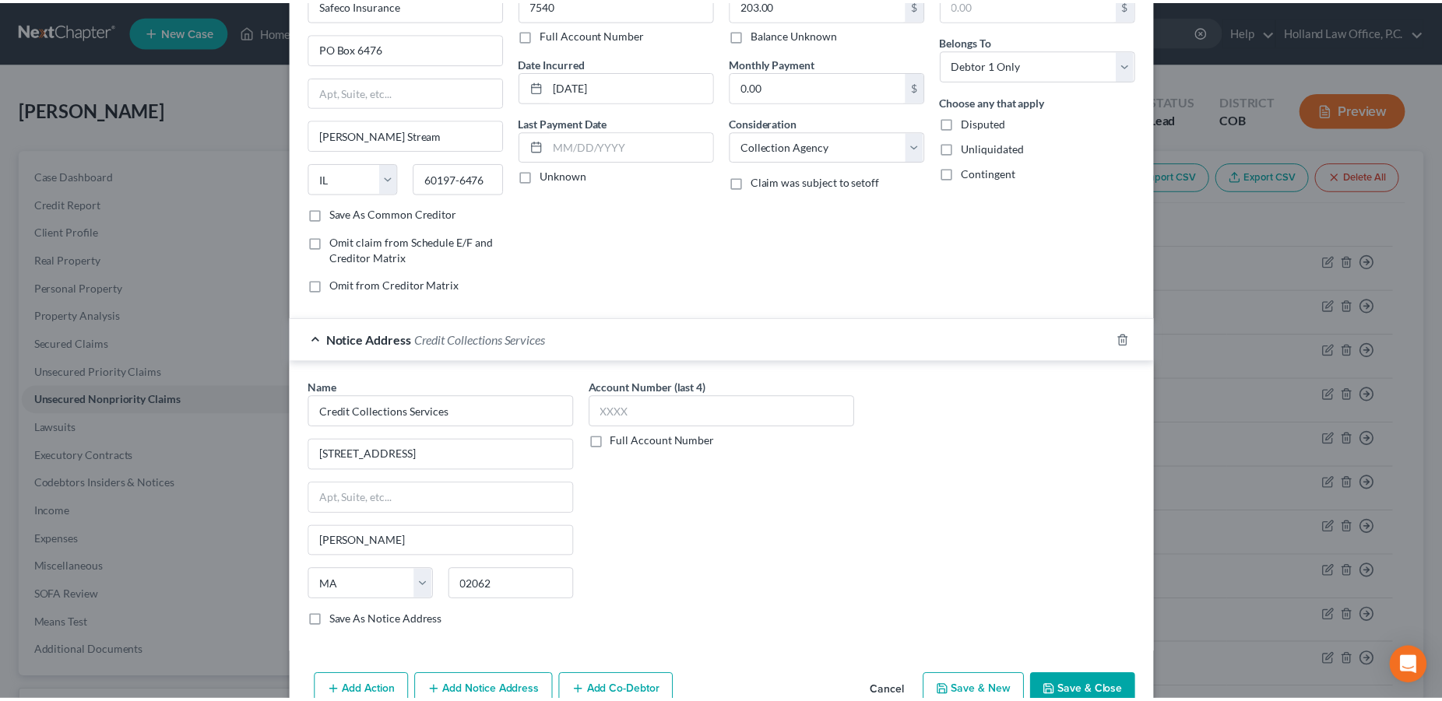
scroll to position [182, 0]
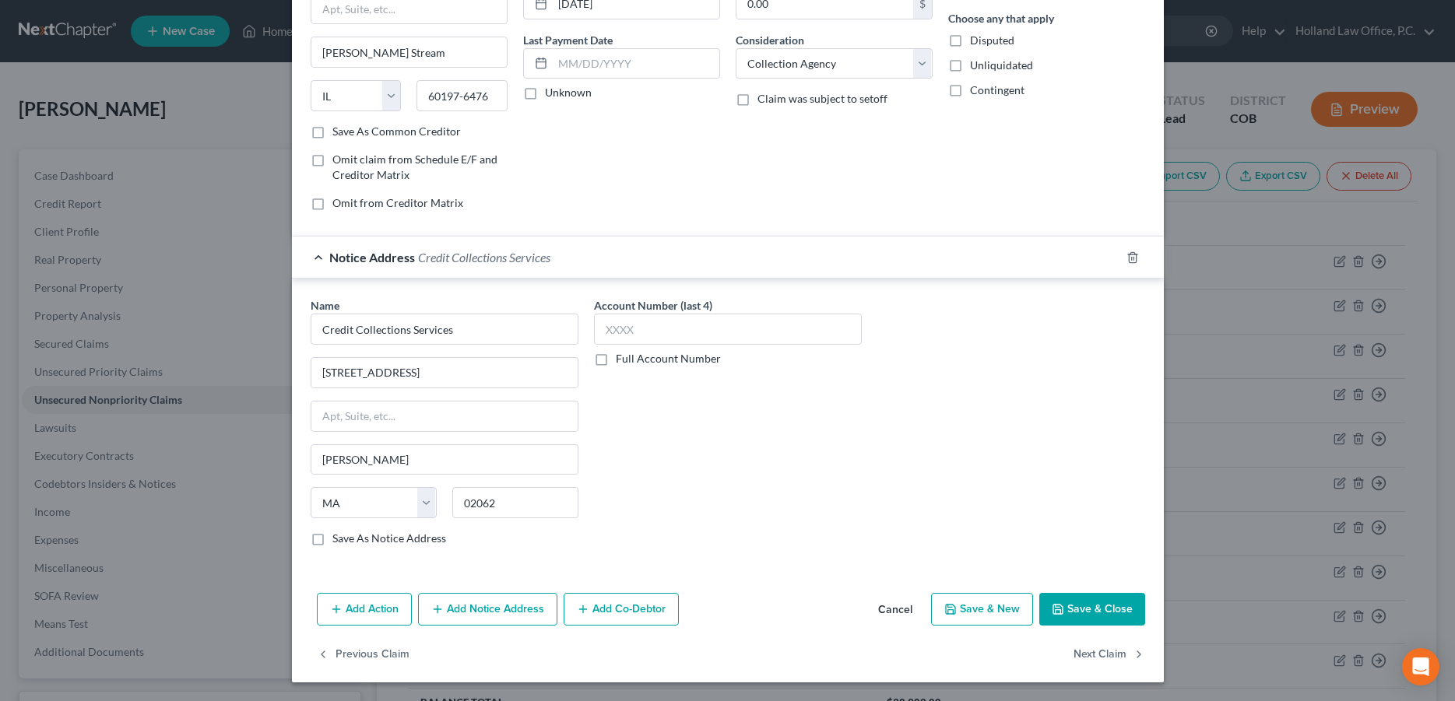
click at [1073, 605] on button "Save & Close" at bounding box center [1092, 609] width 106 height 33
